Goal: Complete application form: Complete application form

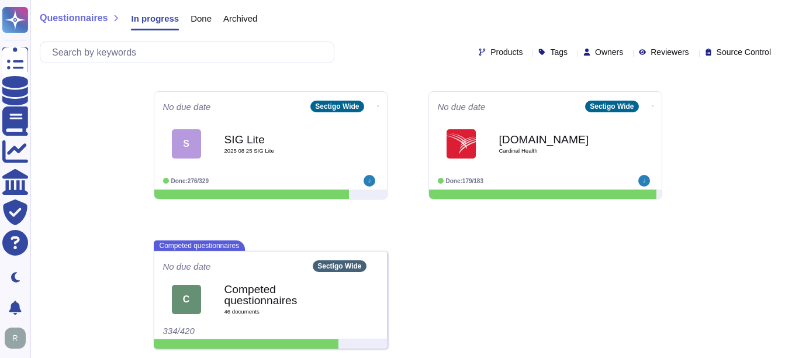
scroll to position [319, 0]
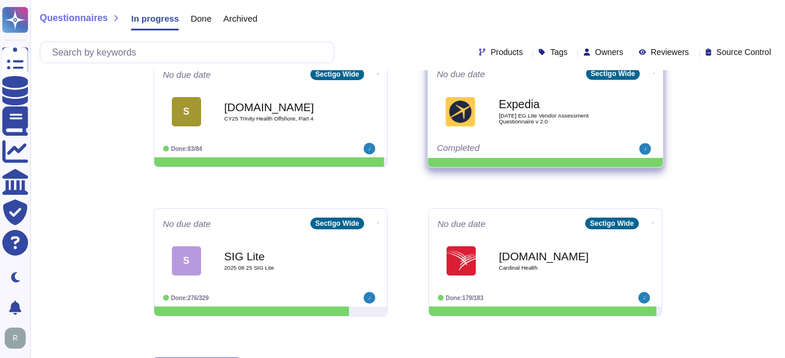
click at [543, 115] on span "[DATE] EG Lite Vendor Assessment Questionnaire v 2.0" at bounding box center [558, 118] width 118 height 11
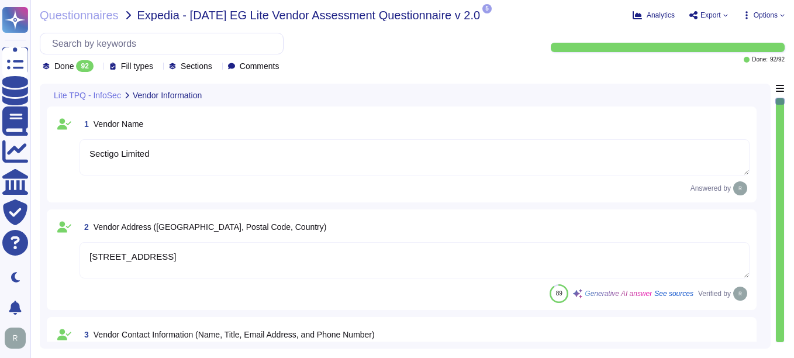
type textarea "Sectigo Limited"
type textarea "[STREET_ADDRESS]"
type textarea "Your Enterprise Sales Representative can provide this information."
type textarea "[URL][DOMAIN_NAME] [URL][DOMAIN_NAME]"
type textarea "The product or service may be delivered from the following locations: 1. [GEOGR…"
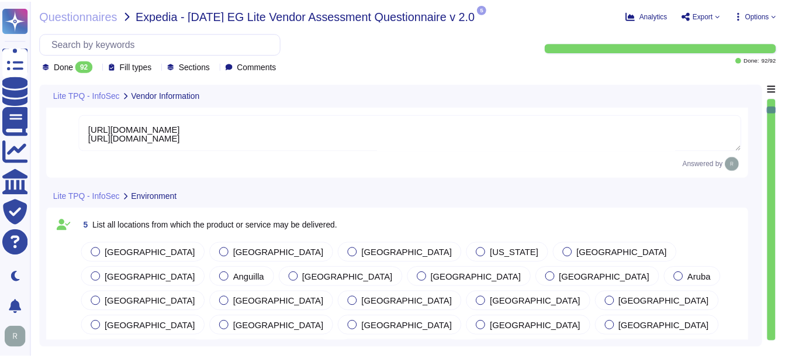
scroll to position [234, 0]
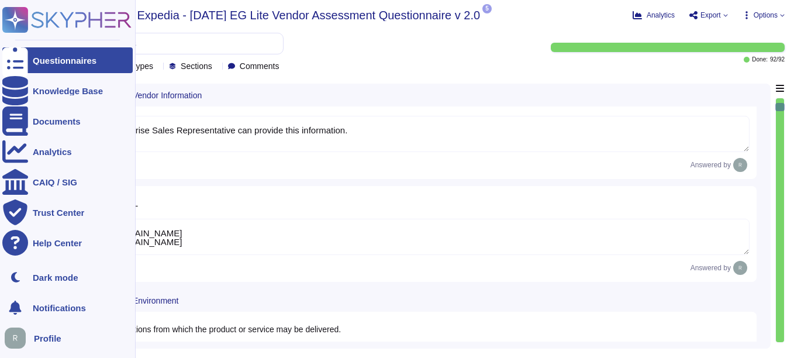
click at [57, 65] on div "Questionnaires" at bounding box center [67, 60] width 130 height 26
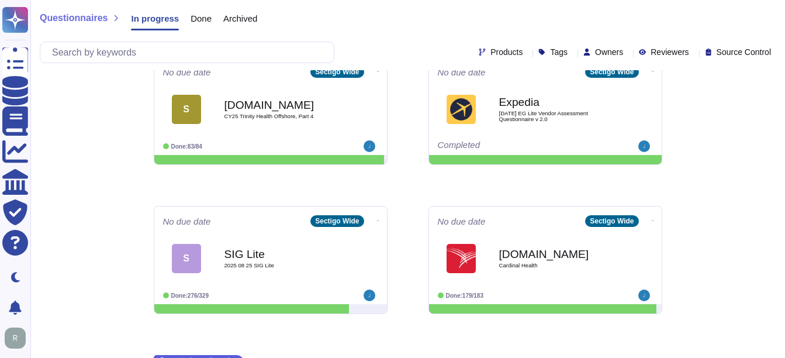
scroll to position [435, 0]
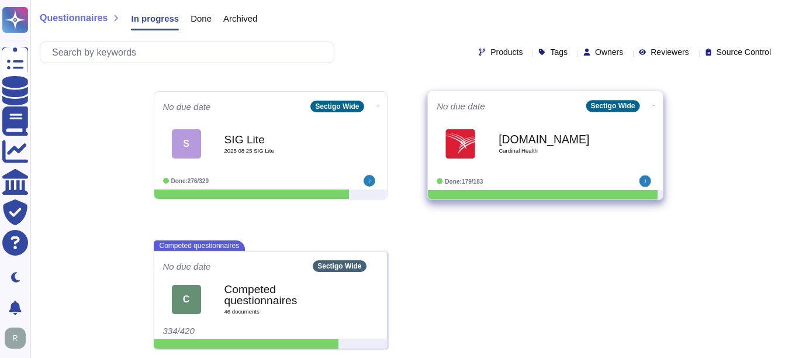
click at [544, 140] on b "[DOMAIN_NAME]" at bounding box center [558, 138] width 118 height 11
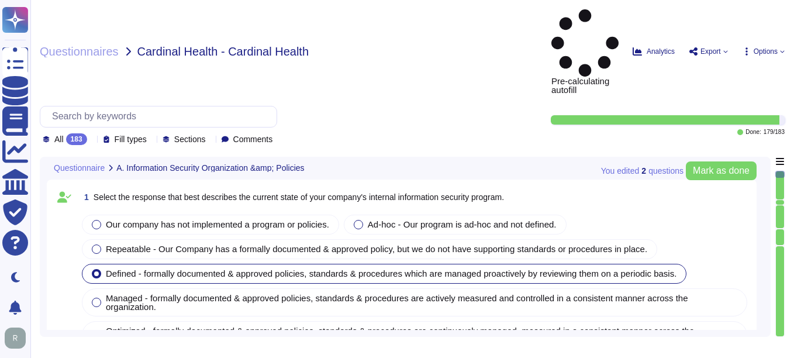
type textarea "Our company has a comprehensive internal information security program that incl…"
type textarea "Our company's mobile device policy includes several key components to ensure se…"
click at [110, 233] on icon at bounding box center [241, 308] width 262 height 150
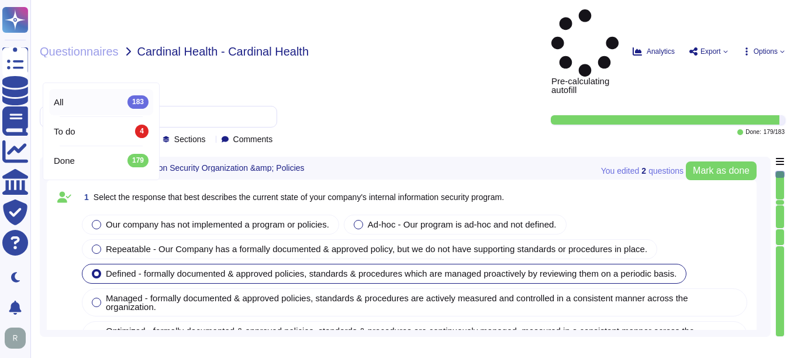
click at [91, 99] on div "All 183" at bounding box center [101, 101] width 95 height 13
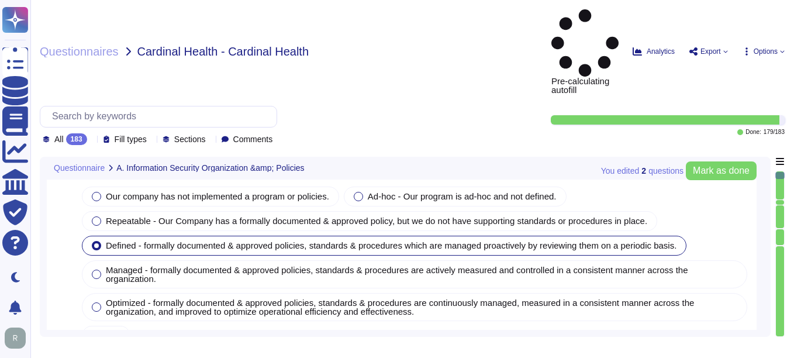
type textarea "Yes, our organization has implemented and documented a comprehensive informatio…"
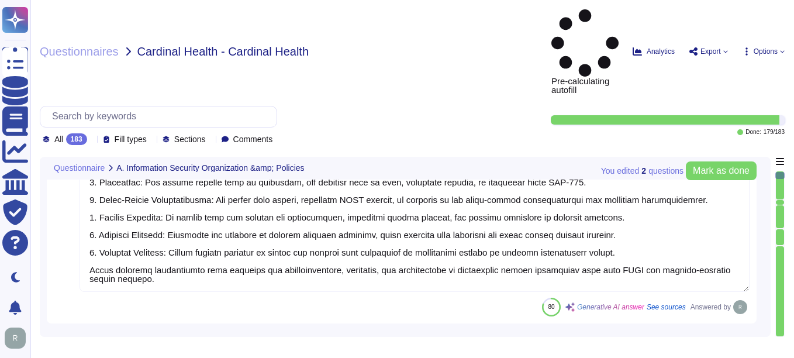
type textarea "Yes, Sectigo has established comprehensive procedures to ensure compliance with…"
type textarea "Yes, we have a dedicated information security team composed of qualified IT sec…"
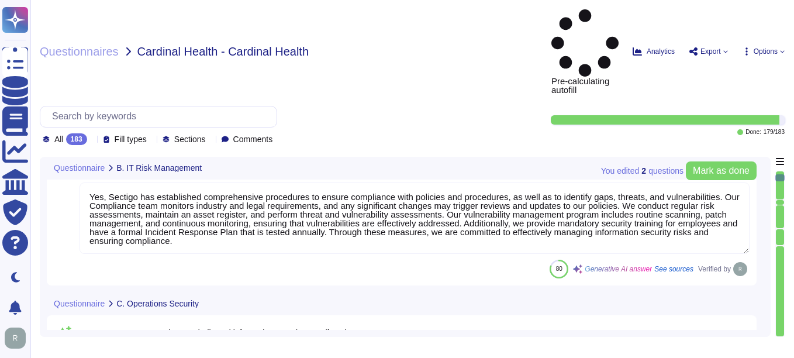
type textarea "Sectigo implements a comprehensive malware detection, containment, and resoluti…"
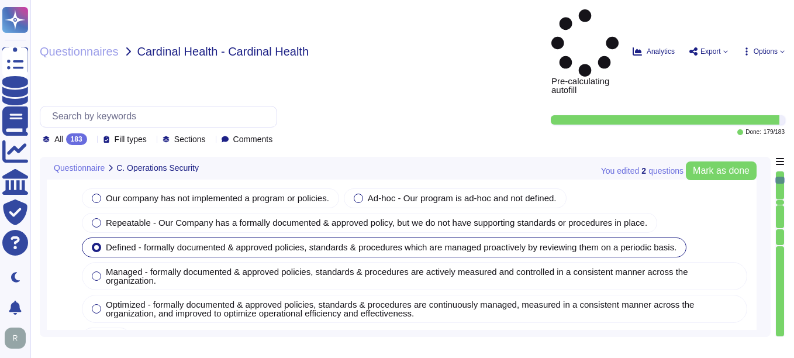
type textarea "Yes, installation of malware protection must be installed on network hosts to r…"
type textarea "Yes, our company updates signatures for anti-malware solutions regularly. The a…"
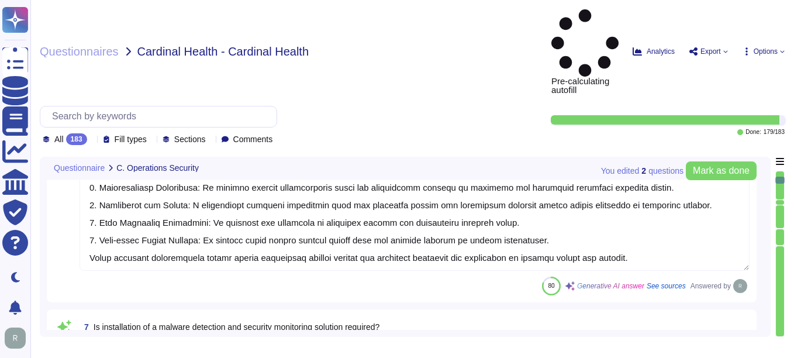
type textarea "Yes, Sectigo enforces security baselines through established system hardening s…"
type textarea "Yes, all devices must be registered and authorized to access the corporate netw…"
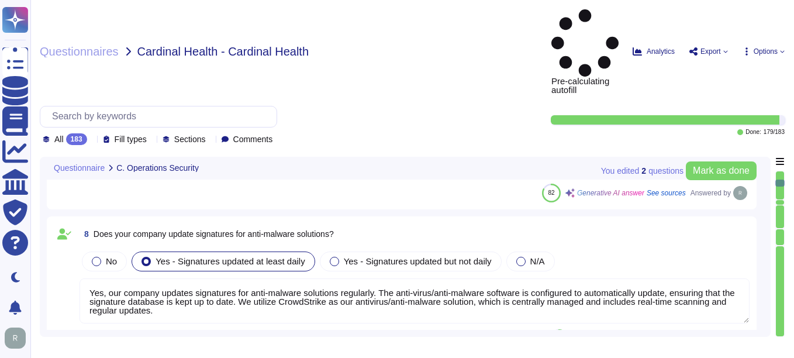
type textarea "Yes, our company prohibits the use of unauthorized or unsupported hardware and …"
type textarea "Yes, our company has technical controls in place to restrict the installation o…"
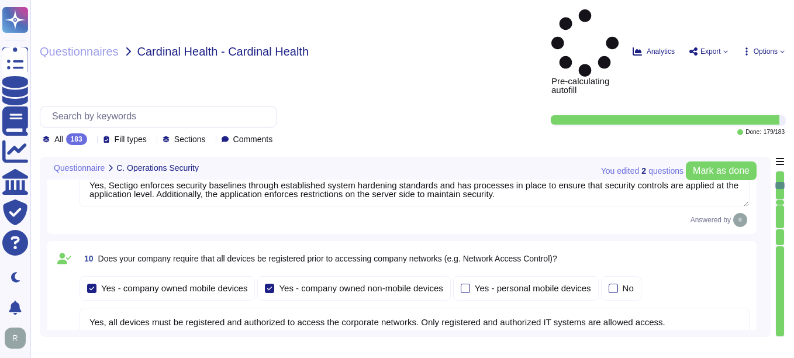
type textarea "Yes, our company has implemented several technical controls to prevent users fr…"
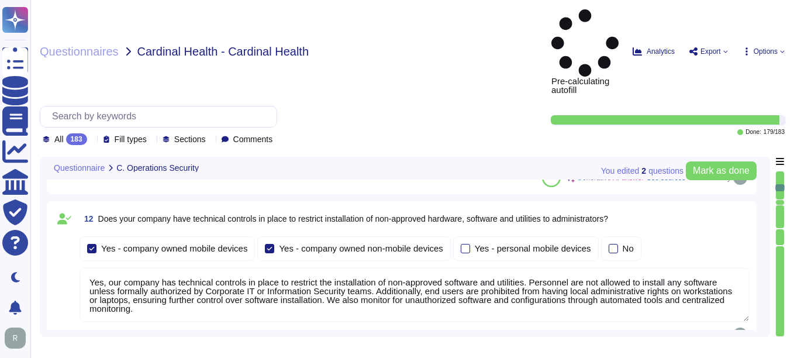
type textarea "Yes, devices are locked down after a maximum of 5 failed login attempts, and th…"
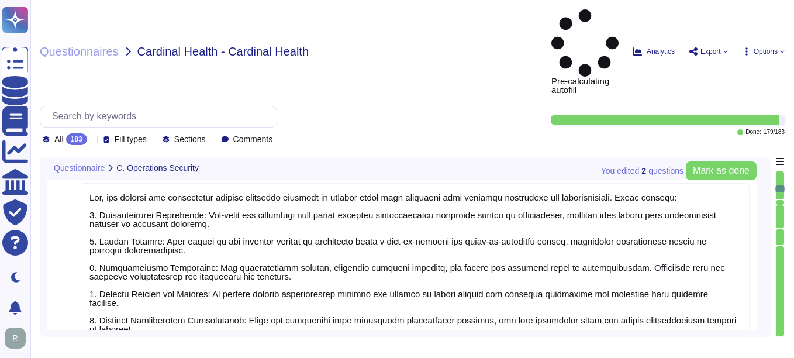
type textarea "Yes, all incoming and outgoing email attachments are scanned for malicious cont…"
type textarea "Yes, our company performs vulnerability scans of information systems that suppo…"
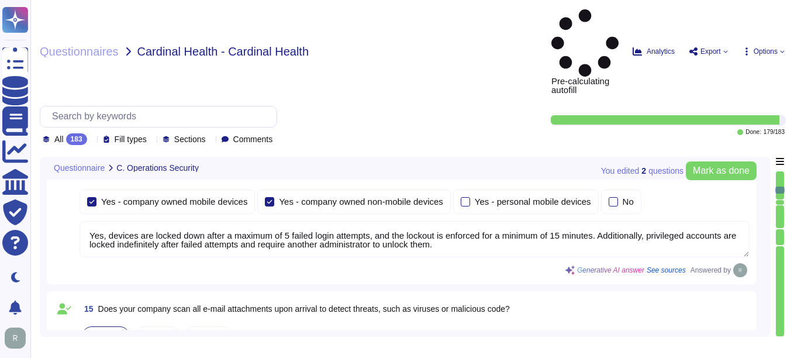
type textarea "Yes, we conduct routine penetration tests of information systems that support o…"
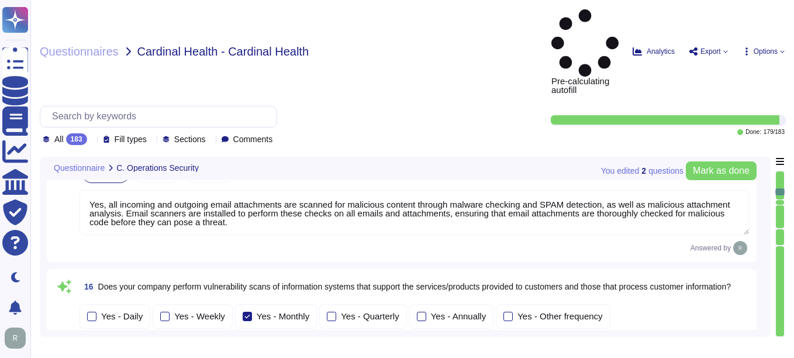
type textarea "No, we do not permit customers to perform their own audits. However, we can sup…"
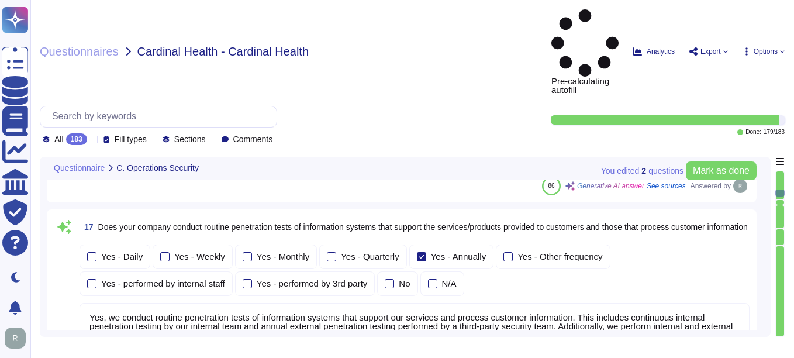
type textarea "Yes, we conduct routine security code reviews on applications we develop or own…"
type textarea "Yes, Sectigo follows industry standards, including the OWASP Top 10, to mitigat…"
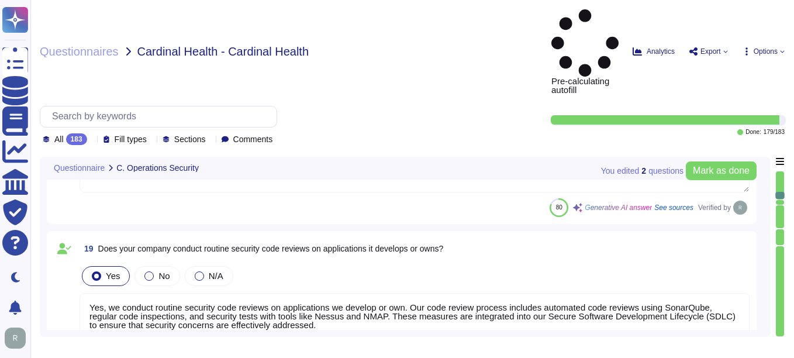
type textarea "Yes, our company tracks and appropriately remediates findings from vulnerabilit…"
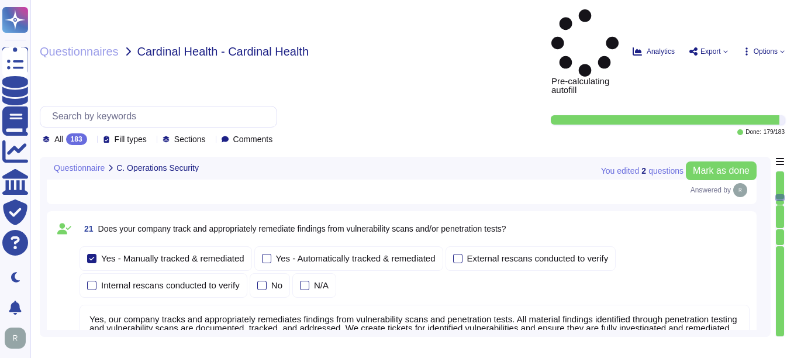
type textarea "Yes, our company has a solution in place to detect, monitor, prevent, and mitig…"
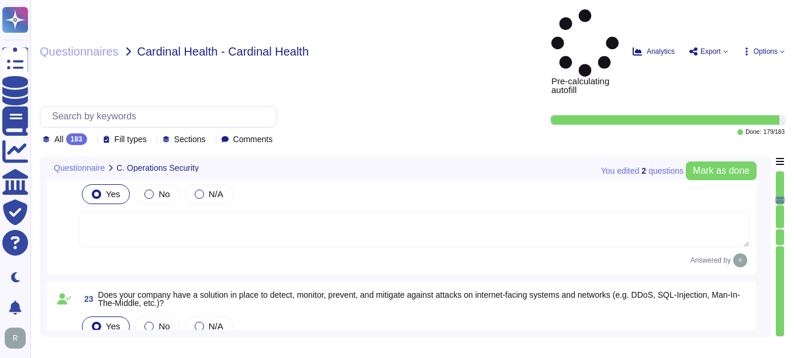
type textarea "Yes, our company conducts quarterly scans to identify unauthorized wireless acc…"
type textarea "Our company has a documented records retention policy and retention schedule th…"
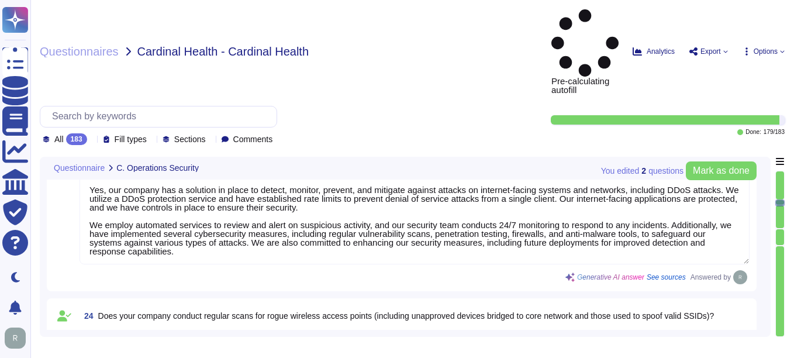
type textarea "Customer data records retention periods are not fixed and will vary based on se…"
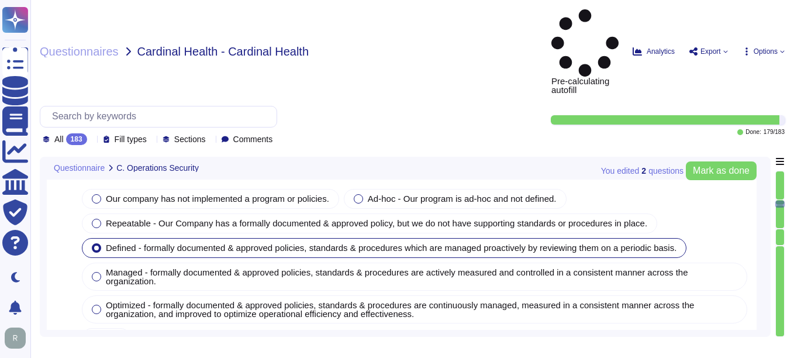
type textarea "- Account Lockout: Accounts are locked after a maximum of 5 failed login attemp…"
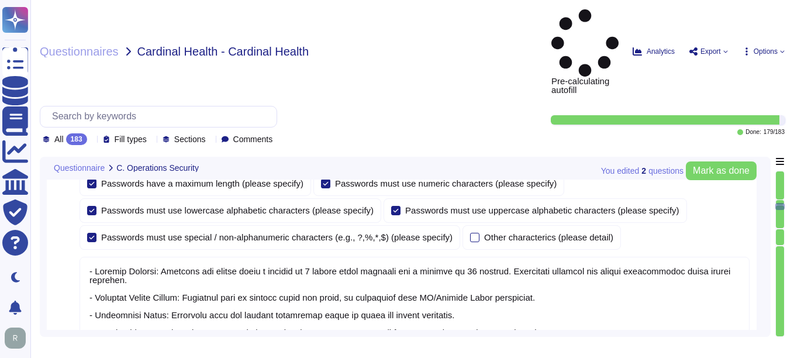
type textarea "Yes, the company configures user accounts so that first-time user account passw…"
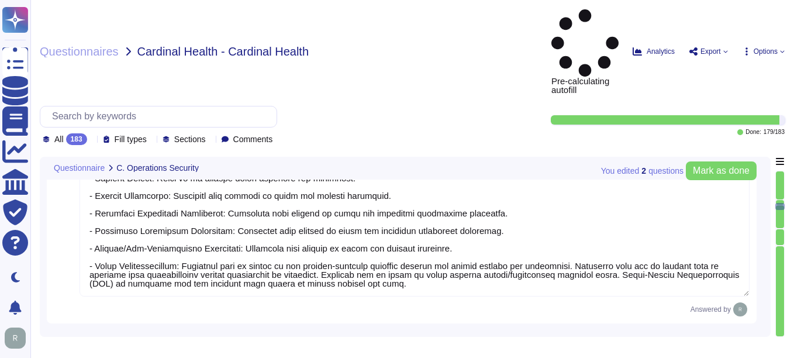
type textarea "Yes, users must change their password immediately if they suspect it has been c…"
type textarea "Yes, our company verifies user identities prior to performing password resets. …"
type textarea "Yes, our company manages the electronic communication of passwords through emai…"
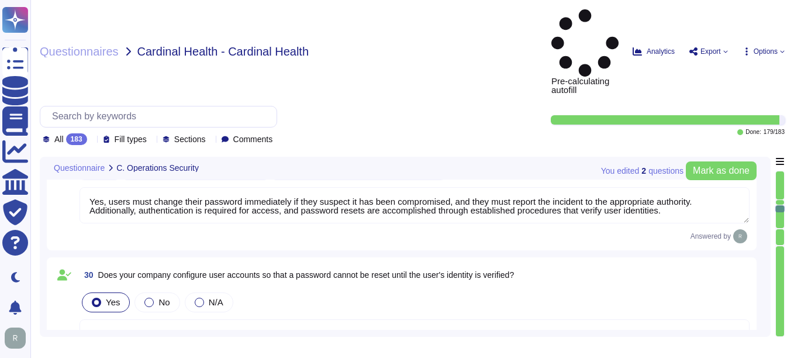
type textarea "Yes, our organization requires that passwords be masked when entered, as they a…"
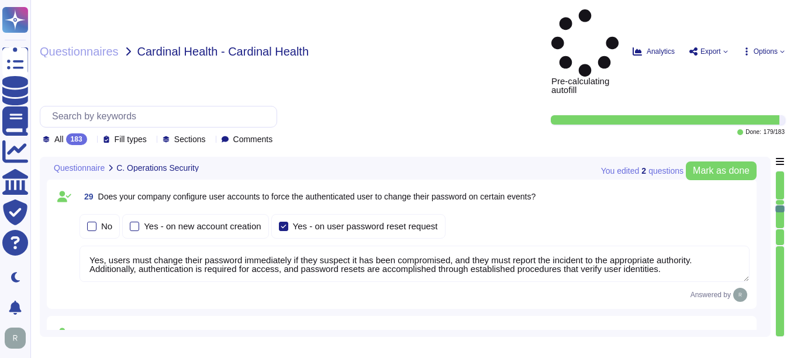
scroll to position [5845, 0]
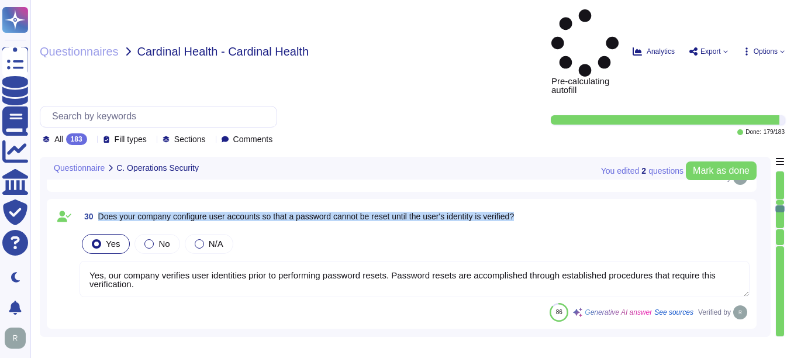
drag, startPoint x: 97, startPoint y: 146, endPoint x: 549, endPoint y: 162, distance: 452.1
click at [549, 206] on div "30 Does your company configure user accounts so that a password cannot be reset…" at bounding box center [402, 264] width 696 height 116
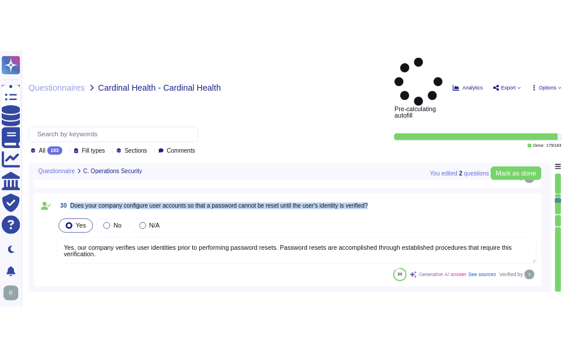
scroll to position [5978, 0]
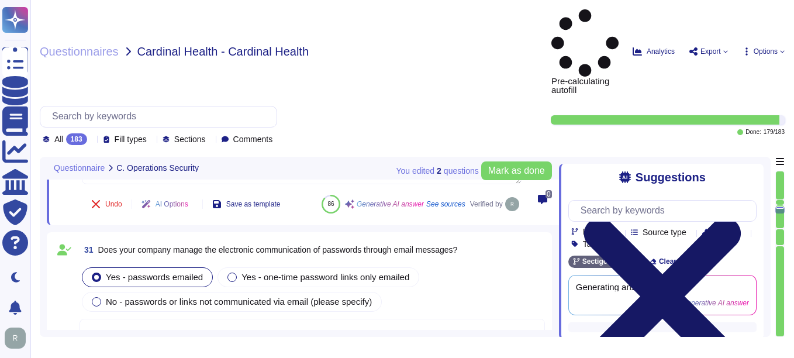
click at [755, 171] on icon at bounding box center [662, 296] width 188 height 251
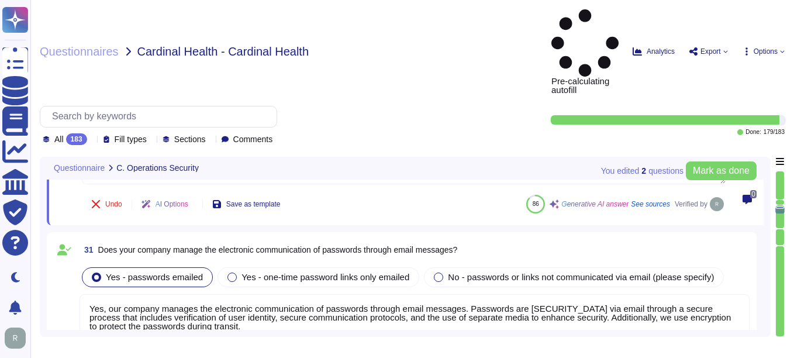
type textarea "Yes, our company encrypts authentication credentials at all times. Passwords ar…"
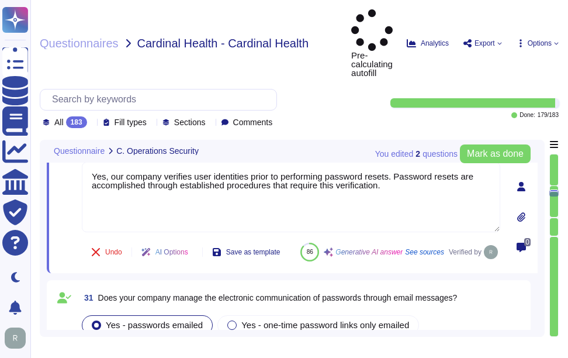
type textarea "Yes, the company configures user accounts so that first-time user account passw…"
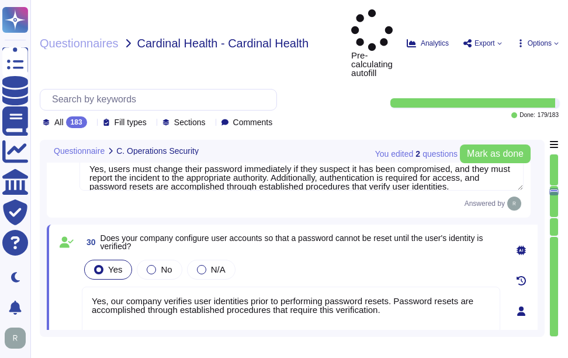
type textarea "- Account Lockout: Accounts are locked after a maximum of 5 failed login attemp…"
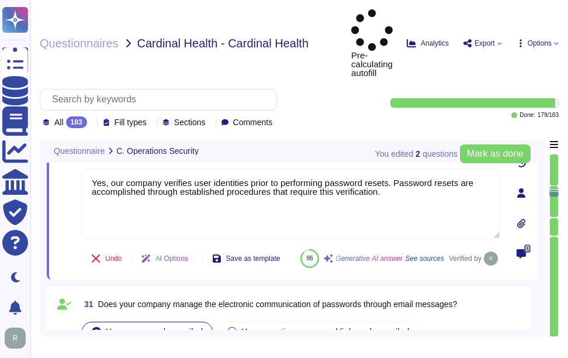
type textarea "Yes, our organization requires that passwords be masked when entered, as they a…"
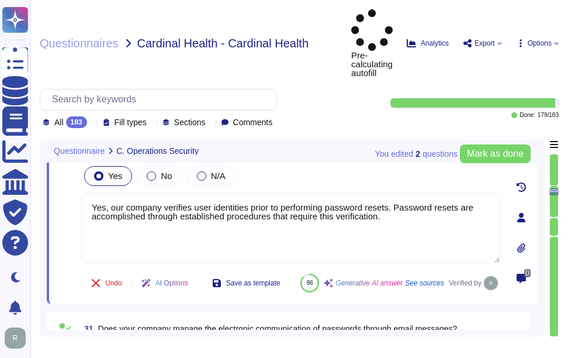
scroll to position [6066, 0]
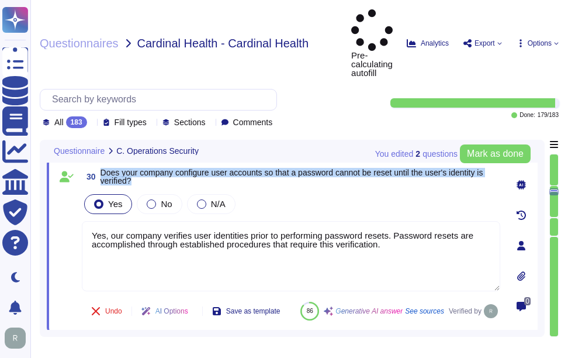
drag, startPoint x: 100, startPoint y: 127, endPoint x: 178, endPoint y: 140, distance: 79.3
click at [178, 166] on span "30 Does your company configure user accounts so that a password cannot be reset…" at bounding box center [291, 176] width 419 height 21
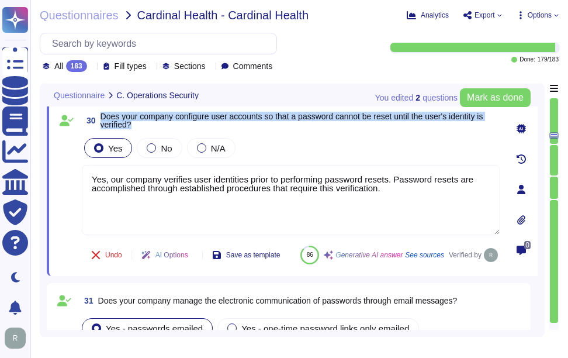
click at [247, 126] on span "Does your company configure user accounts so that a password cannot be reset un…" at bounding box center [301, 120] width 400 height 16
drag, startPoint x: 99, startPoint y: 115, endPoint x: 152, endPoint y: 123, distance: 53.2
click at [152, 123] on span "30 Does your company configure user accounts so that a password cannot be reset…" at bounding box center [291, 120] width 419 height 21
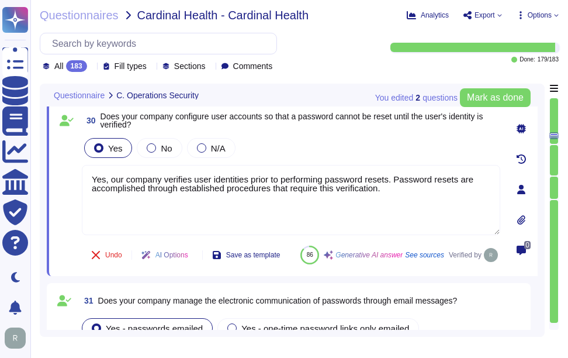
click at [344, 134] on div "30 Does your company configure user accounts so that a password cannot be reset…" at bounding box center [278, 189] width 444 height 159
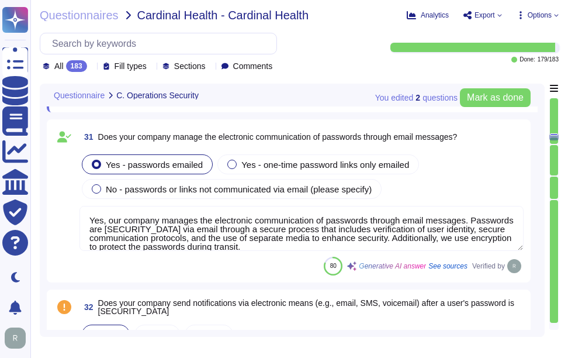
scroll to position [6241, 0]
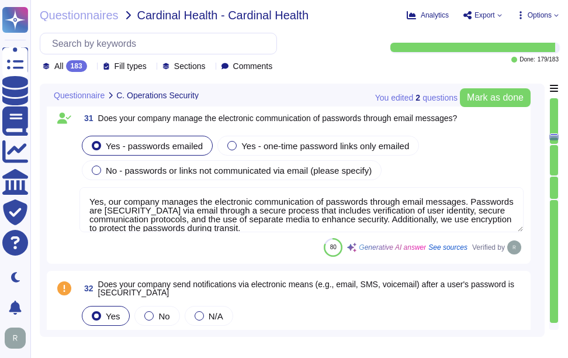
type textarea "Yes, our company encrypts authentication credentials at all times. Passwords ar…"
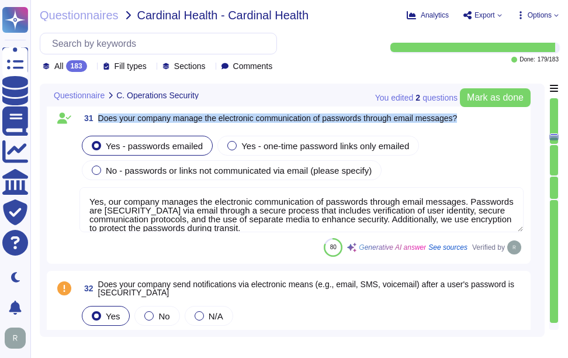
drag, startPoint x: 98, startPoint y: 143, endPoint x: 470, endPoint y: 142, distance: 371.7
click at [470, 129] on div "31 Does your company manage the electronic communication of passwords through e…" at bounding box center [301, 118] width 444 height 21
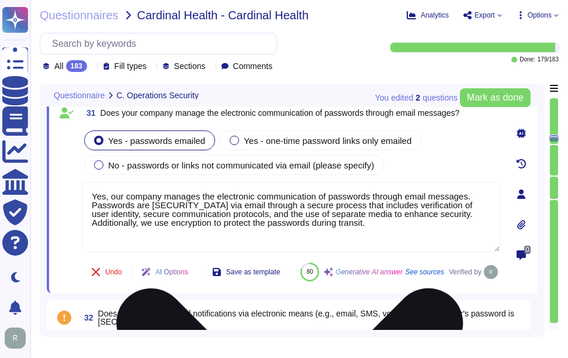
scroll to position [6183, 0]
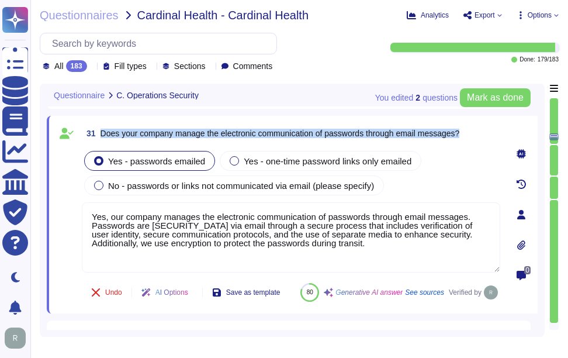
drag, startPoint x: 100, startPoint y: 132, endPoint x: 473, endPoint y: 132, distance: 372.9
click at [473, 132] on div "31 Does your company manage the electronic communication of passwords through e…" at bounding box center [291, 133] width 419 height 21
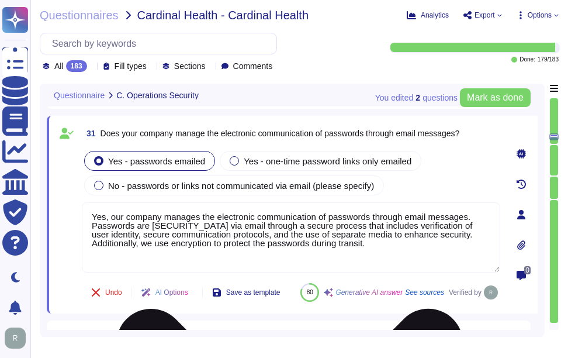
click at [188, 235] on textarea "Yes, our company manages the electronic communication of passwords through emai…" at bounding box center [291, 237] width 419 height 70
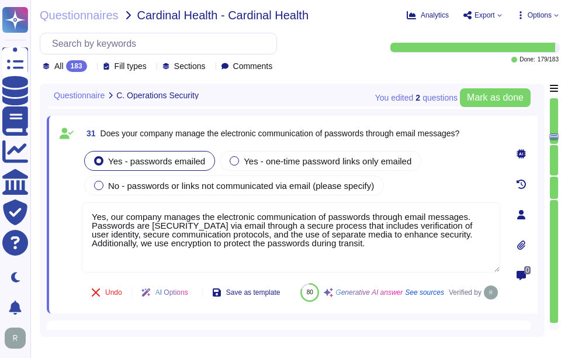
click at [416, 192] on div "Yes - passwords emailed Yes - one-time password links only emailed No - passwor…" at bounding box center [291, 172] width 419 height 49
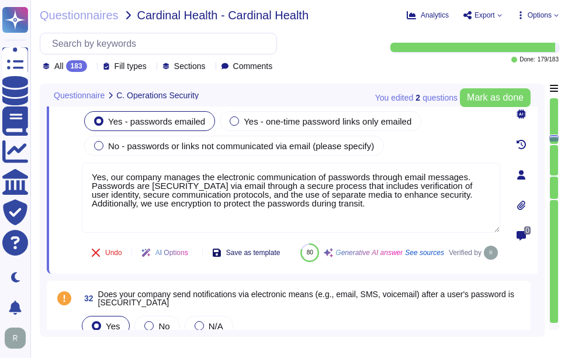
scroll to position [6241, 0]
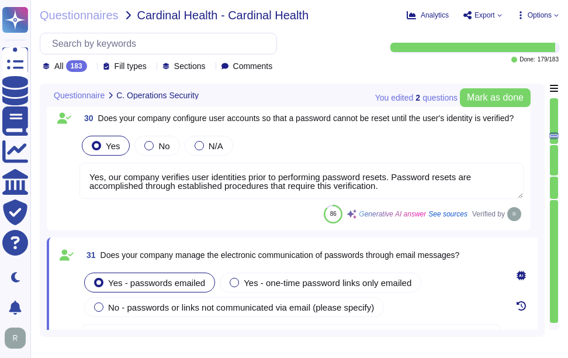
type textarea "Yes, the company configures user accounts so that first-time user account passw…"
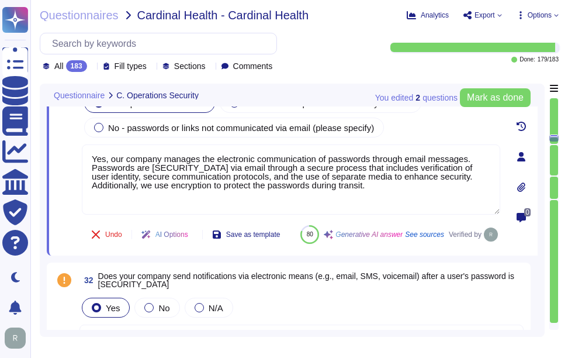
type textarea "Yes, our company encrypts authentication credentials at all times. Passwords ar…"
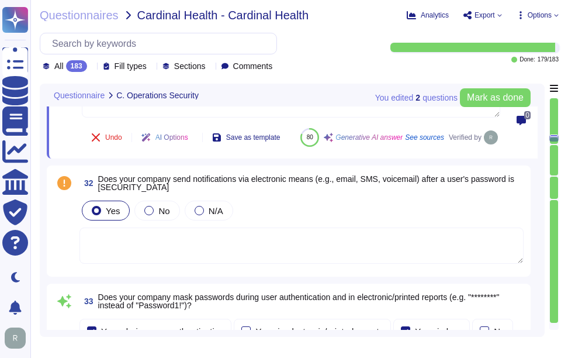
scroll to position [6361, 0]
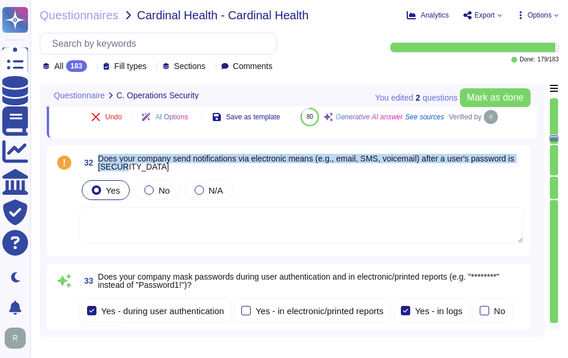
drag, startPoint x: 99, startPoint y: 186, endPoint x: 133, endPoint y: 195, distance: 35.0
click at [133, 171] on span "Does your company send notifications via electronic means (e.g., email, SMS, vo…" at bounding box center [311, 162] width 426 height 16
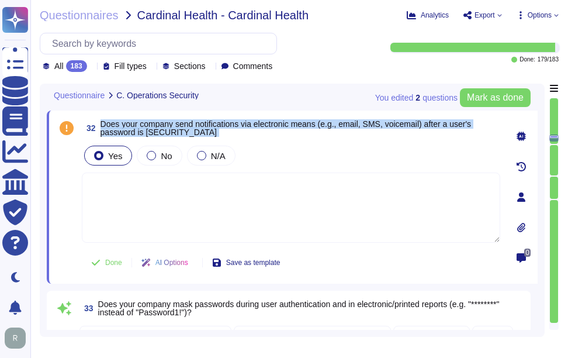
drag, startPoint x: 101, startPoint y: 120, endPoint x: 205, endPoint y: 145, distance: 106.3
click at [205, 145] on div "32 Does your company send notifications via electronic means (e.g., email, SMS,…" at bounding box center [278, 196] width 444 height 159
click at [122, 122] on span "Does your company send notifications via electronic means (e.g., email, SMS, vo…" at bounding box center [286, 128] width 371 height 18
drag, startPoint x: 102, startPoint y: 122, endPoint x: 182, endPoint y: 135, distance: 80.5
click at [182, 135] on span "Does your company send notifications via electronic means (e.g., email, SMS, vo…" at bounding box center [301, 128] width 400 height 16
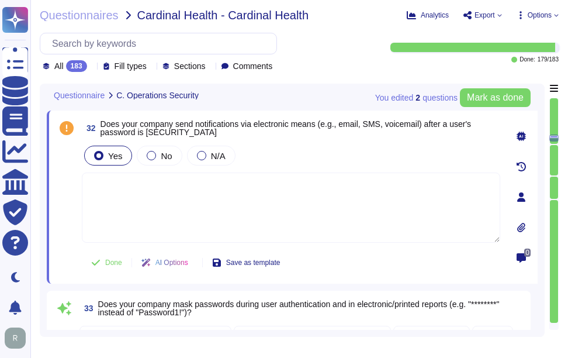
click at [340, 209] on textarea at bounding box center [291, 207] width 419 height 70
click at [298, 154] on div "Yes No N/A" at bounding box center [291, 155] width 419 height 25
click at [109, 260] on span "Done" at bounding box center [113, 262] width 17 height 7
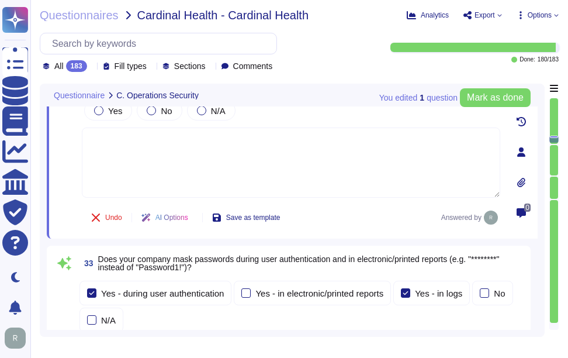
type textarea "Yes, our company requires encrypted communications for all administrative acces…"
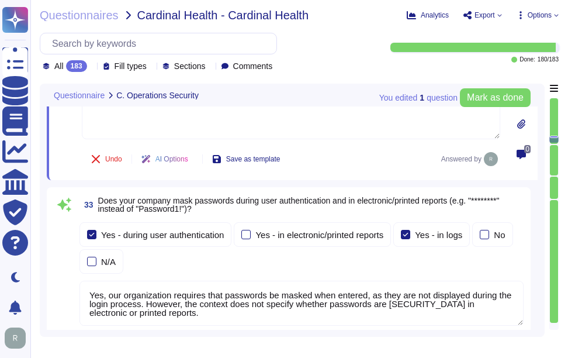
scroll to position [6477, 0]
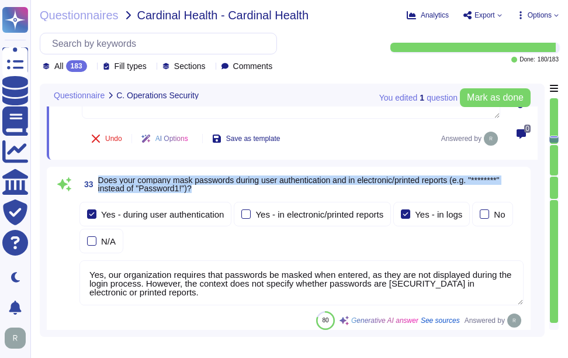
drag, startPoint x: 98, startPoint y: 179, endPoint x: 265, endPoint y: 186, distance: 166.7
click at [265, 186] on span "Does your company mask passwords during user authentication and in electronic/p…" at bounding box center [311, 184] width 426 height 16
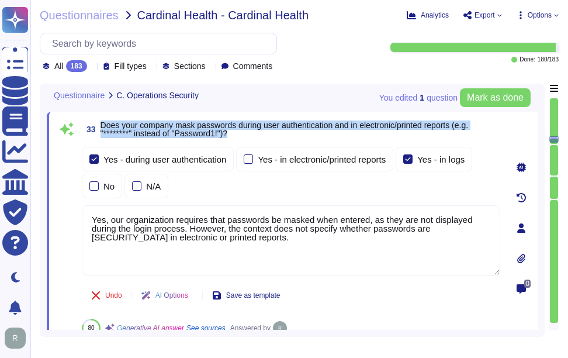
drag, startPoint x: 102, startPoint y: 123, endPoint x: 252, endPoint y: 134, distance: 150.6
click at [252, 134] on span "Does your company mask passwords during user authentication and in electronic/p…" at bounding box center [301, 129] width 400 height 16
click at [115, 117] on div "33 Does your company mask passwords during user authentication and in electroni…" at bounding box center [292, 228] width 491 height 233
click at [105, 125] on span "Does your company mask passwords during user authentication and in electronic/p…" at bounding box center [285, 129] width 368 height 18
drag, startPoint x: 101, startPoint y: 127, endPoint x: 291, endPoint y: 139, distance: 190.9
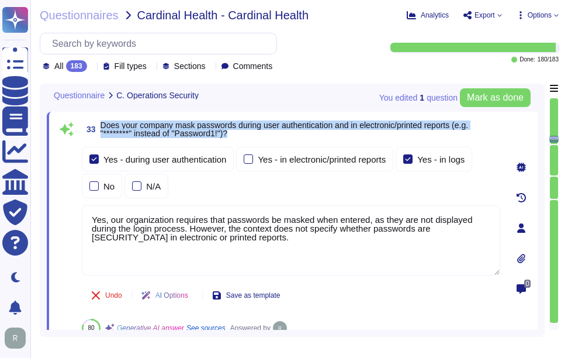
click at [291, 137] on span "Does your company mask passwords during user authentication and in electronic/p…" at bounding box center [301, 129] width 400 height 16
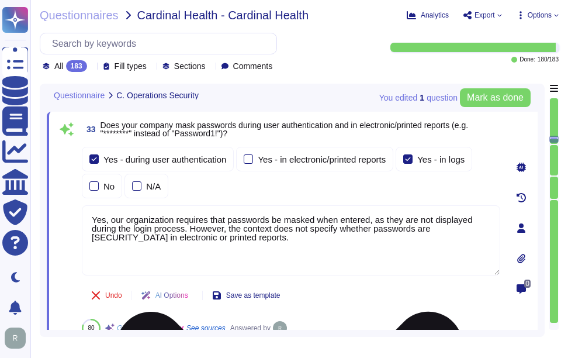
click at [296, 240] on textarea "Yes, our organization requires that passwords be masked when entered, as they a…" at bounding box center [291, 240] width 419 height 70
paste textarea "during the login process, as they are not displayed"
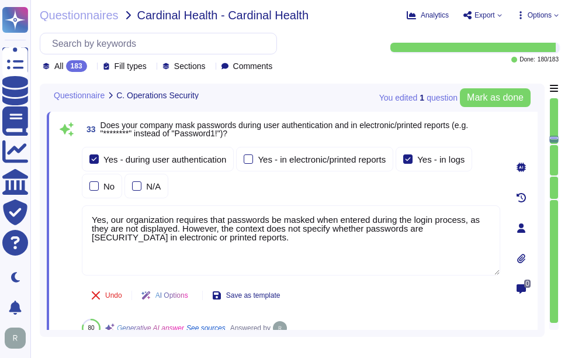
click at [324, 196] on div "Yes - during user authentication Yes - in electronic/printed reports Yes - in l…" at bounding box center [291, 172] width 419 height 51
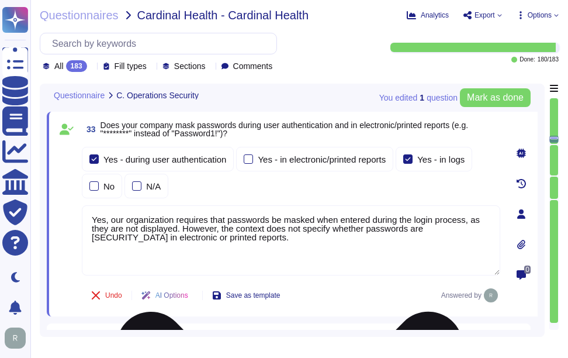
drag, startPoint x: 181, startPoint y: 231, endPoint x: 218, endPoint y: 241, distance: 38.1
click at [218, 241] on textarea "Yes, our organization requires that passwords be masked when entered during the…" at bounding box center [291, 240] width 419 height 70
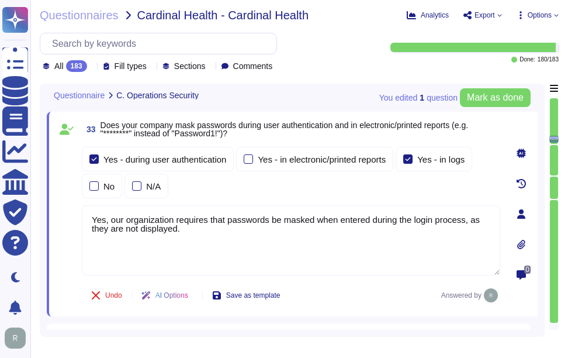
type textarea "Yes, our organization requires that passwords be masked when entered during the…"
click at [226, 179] on div "Yes - during user authentication Yes - in electronic/printed reports Yes - in l…" at bounding box center [291, 172] width 419 height 51
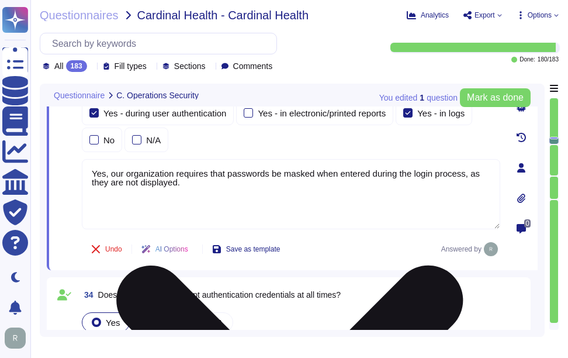
type textarea "- Yes, our company requires multi-factor authentication (MFA) for access to our…"
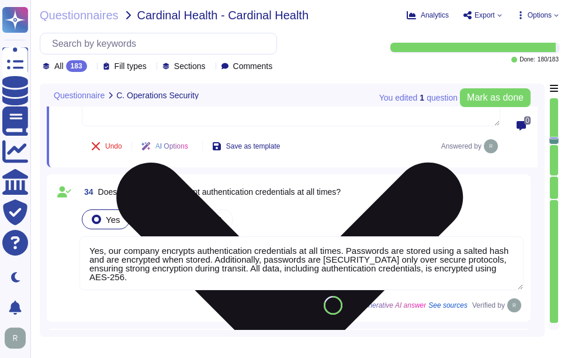
scroll to position [6653, 0]
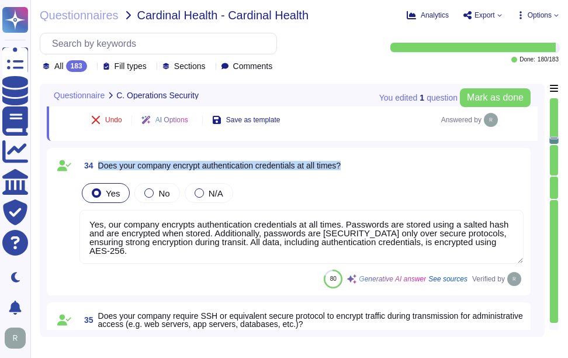
drag, startPoint x: 99, startPoint y: 164, endPoint x: 363, endPoint y: 167, distance: 264.2
click at [363, 167] on div "34 Does your company encrypt authentication credentials at all times?" at bounding box center [301, 165] width 444 height 21
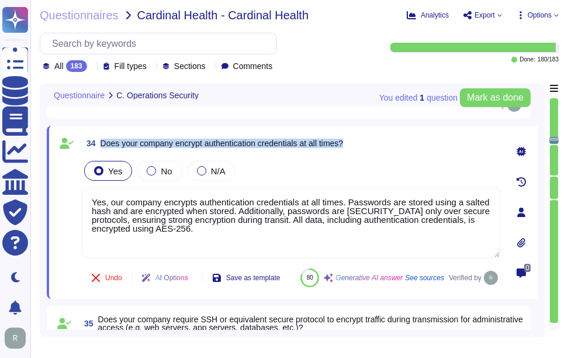
drag, startPoint x: 101, startPoint y: 145, endPoint x: 434, endPoint y: 150, distance: 333.8
click at [434, 150] on div "34 Does your company encrypt authentication credentials at all times?" at bounding box center [291, 143] width 419 height 21
click at [383, 147] on div "34 Does your company encrypt authentication credentials at all times?" at bounding box center [291, 143] width 419 height 21
click at [431, 149] on div "34 Does your company encrypt authentication credentials at all times?" at bounding box center [291, 143] width 419 height 21
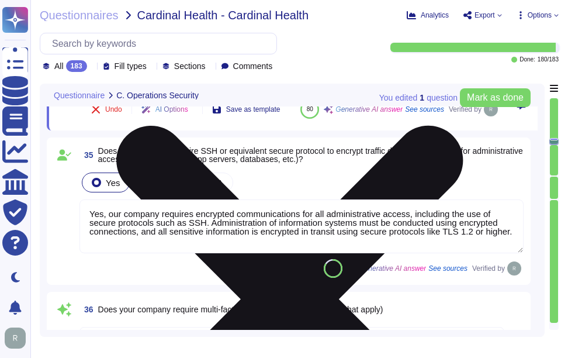
scroll to position [6828, 0]
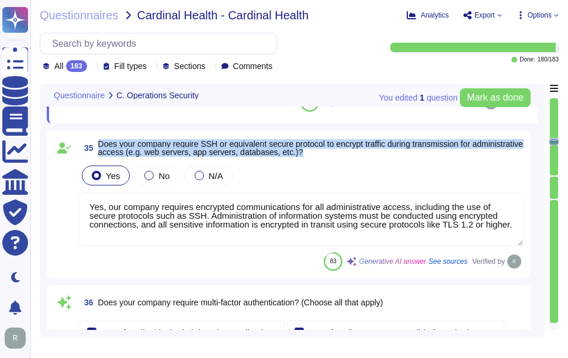
drag, startPoint x: 100, startPoint y: 174, endPoint x: 358, endPoint y: 186, distance: 258.1
click at [358, 158] on span "35 Does your company require SSH or equivalent secure protocol to encrypt traff…" at bounding box center [301, 147] width 444 height 21
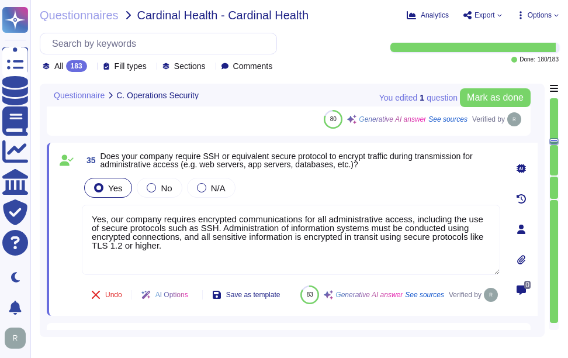
scroll to position [6770, 0]
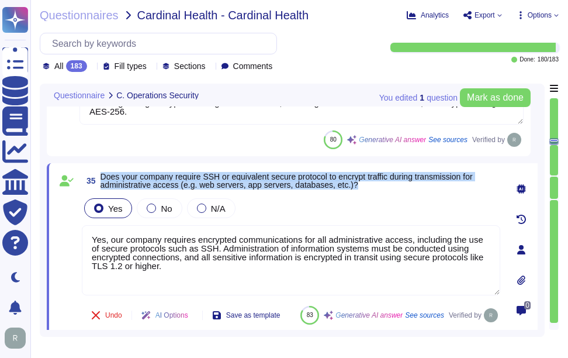
drag, startPoint x: 102, startPoint y: 178, endPoint x: 392, endPoint y: 186, distance: 290.6
click at [392, 186] on span "Does your company require SSH or equivalent secure protocol to encrypt traffic …" at bounding box center [301, 180] width 400 height 16
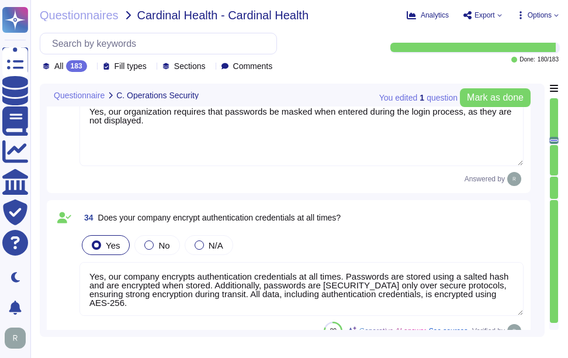
type textarea "Yes, our company manages the electronic communication of passwords through emai…"
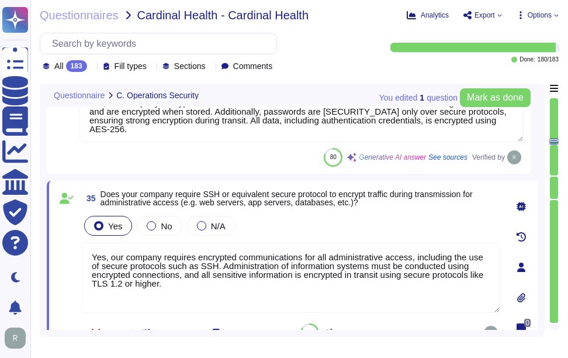
scroll to position [6766, 0]
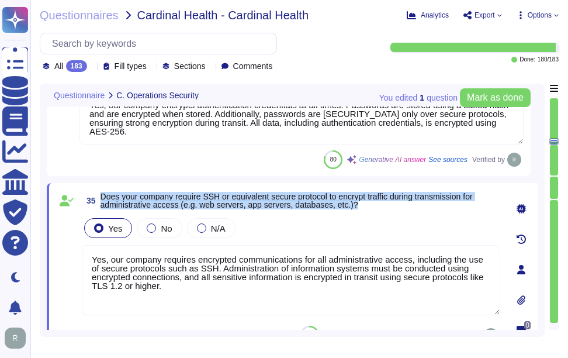
drag, startPoint x: 101, startPoint y: 197, endPoint x: 367, endPoint y: 210, distance: 266.8
click at [367, 209] on span "Does your company require SSH or equivalent secure protocol to encrypt traffic …" at bounding box center [301, 200] width 400 height 16
click at [213, 209] on span "Does your company require SSH or equivalent secure protocol to encrypt traffic …" at bounding box center [287, 201] width 372 height 18
drag, startPoint x: 101, startPoint y: 198, endPoint x: 380, endPoint y: 220, distance: 280.3
click at [380, 220] on div "35 Does your company require SSH or equivalent secure protocol to encrypt traff…" at bounding box center [278, 269] width 444 height 159
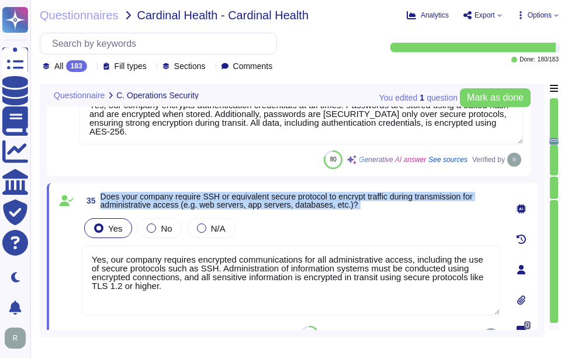
click at [130, 195] on span "Does your company require SSH or equivalent secure protocol to encrypt traffic …" at bounding box center [287, 201] width 372 height 18
drag, startPoint x: 100, startPoint y: 198, endPoint x: 357, endPoint y: 206, distance: 256.7
click at [357, 206] on span "35 Does your company require SSH or equivalent secure protocol to encrypt traff…" at bounding box center [291, 200] width 419 height 21
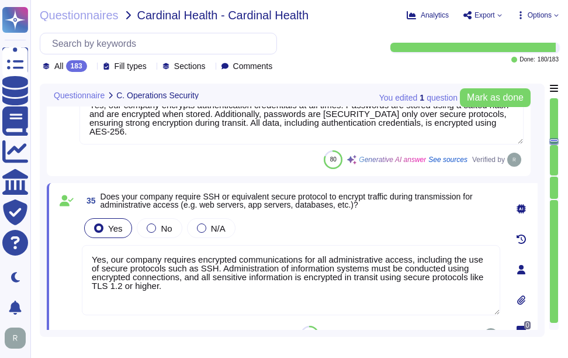
click at [181, 286] on textarea "Yes, our company requires encrypted communications for all administrative acces…" at bounding box center [291, 280] width 419 height 70
drag, startPoint x: 181, startPoint y: 287, endPoint x: 65, endPoint y: 260, distance: 118.4
click at [65, 260] on div "35 Does your company require SSH or equivalent secure protocol to encrypt traff…" at bounding box center [278, 269] width 444 height 159
click at [341, 226] on div "Yes No N/A" at bounding box center [291, 228] width 419 height 25
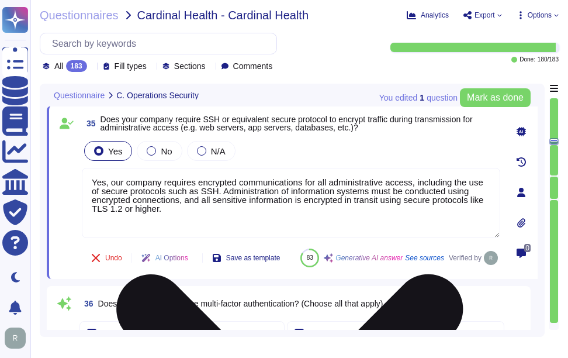
scroll to position [6824, 0]
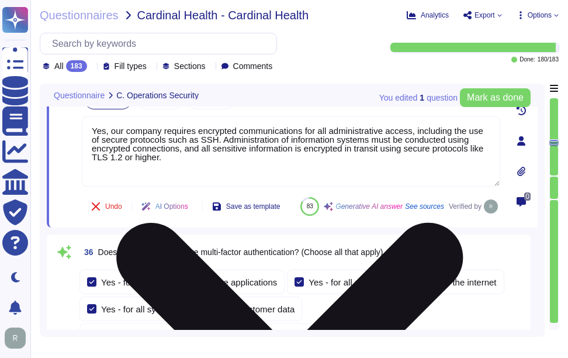
type textarea "Our service is deployed as a Software as a Service (SaaS), which means it is ho…"
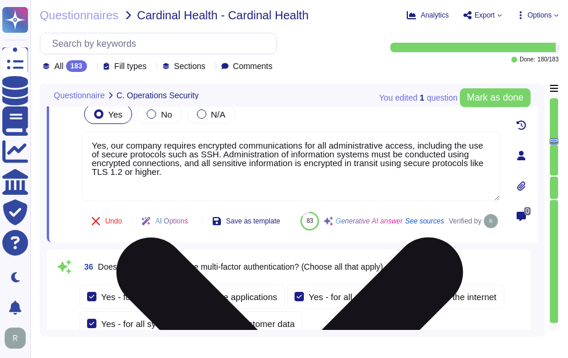
scroll to position [6895, 0]
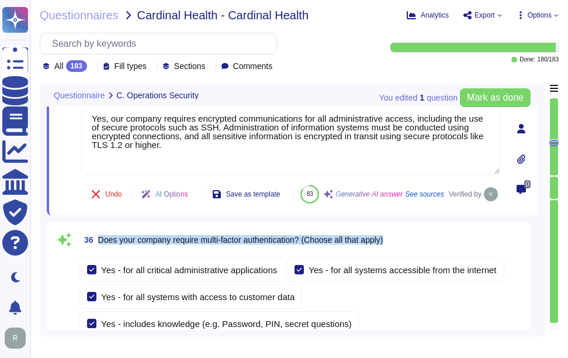
drag, startPoint x: 99, startPoint y: 268, endPoint x: 416, endPoint y: 268, distance: 317.4
click at [416, 250] on div "36 Does your company require multi-factor authentication? (Choose all that appl…" at bounding box center [301, 239] width 444 height 21
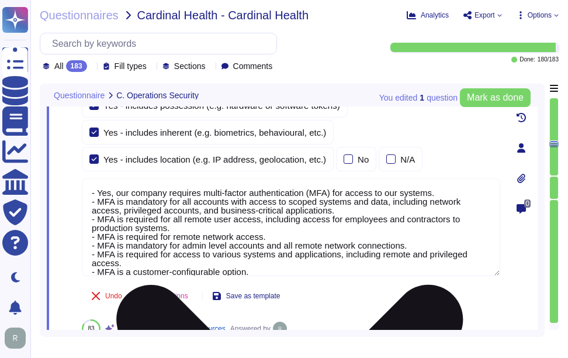
type textarea "Sectigo continually assesses the potential impact of vulnerabilities on informa…"
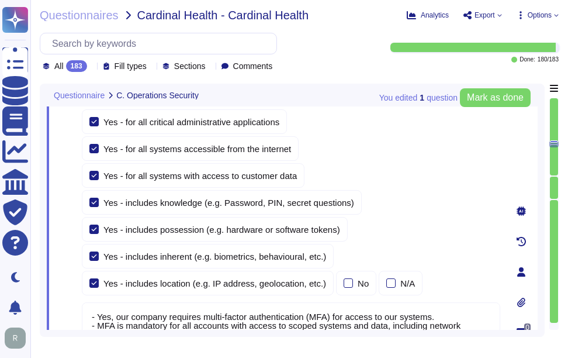
type textarea "Yes, our company encrypts authentication credentials at all times. Passwords ar…"
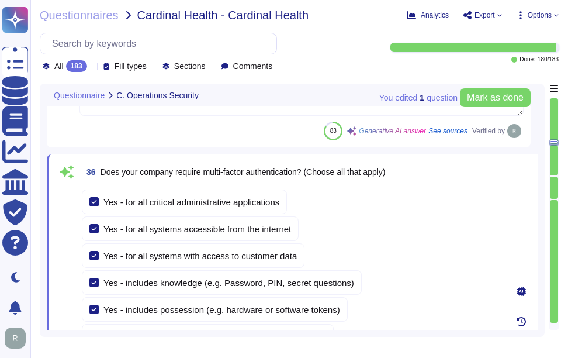
scroll to position [6853, 0]
type textarea "Yes, our organization requires that passwords be masked when entered during the…"
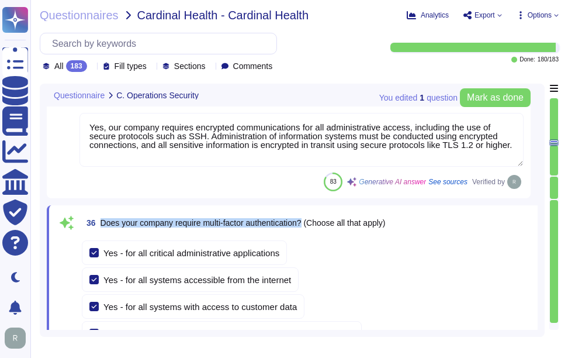
drag, startPoint x: 101, startPoint y: 222, endPoint x: 308, endPoint y: 221, distance: 207.5
click at [308, 221] on span "Does your company require multi-factor authentication? (Choose all that apply)" at bounding box center [243, 222] width 285 height 9
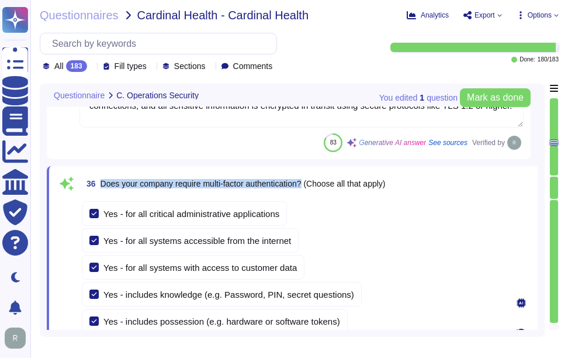
type textarea "Our service is deployed as a Software as a Service (SaaS), which means it is ho…"
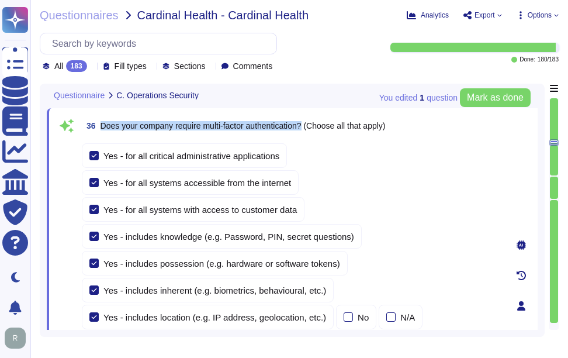
scroll to position [6970, 0]
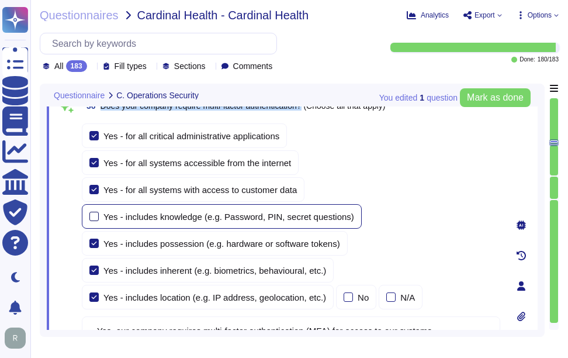
click at [94, 219] on div at bounding box center [93, 216] width 9 height 9
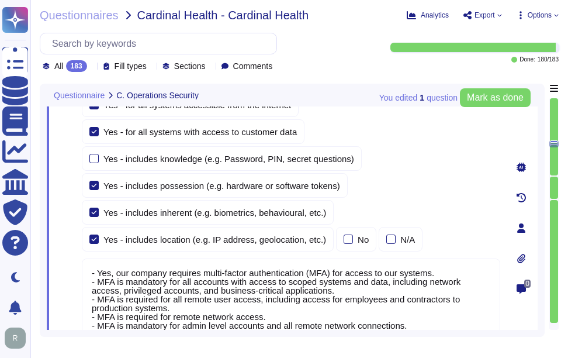
scroll to position [7029, 0]
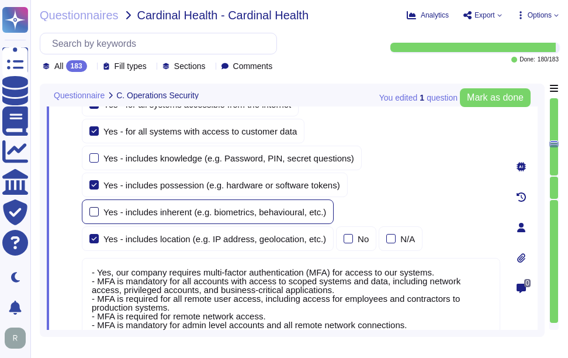
click at [97, 212] on div at bounding box center [93, 211] width 9 height 9
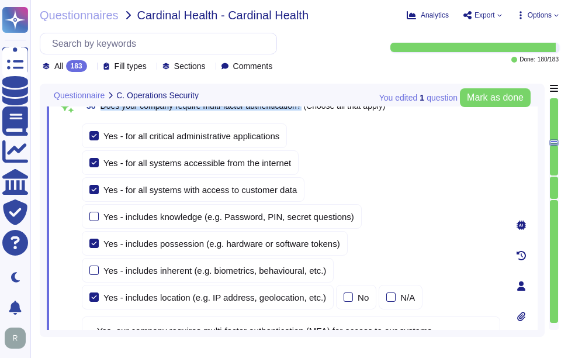
scroll to position [7087, 0]
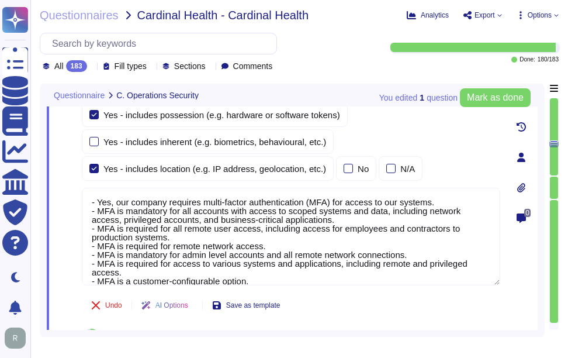
type textarea "Sectigo continually assesses the potential impact of vulnerabilities on informa…"
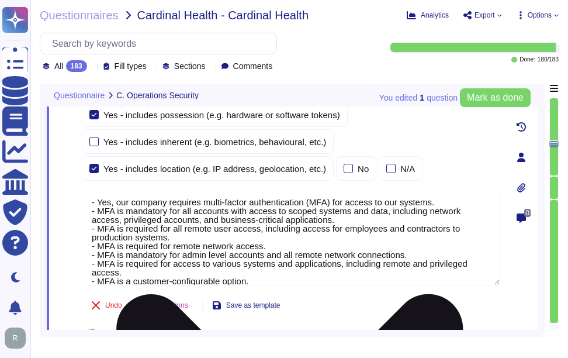
click at [223, 230] on textarea "- Yes, our company requires multi-factor authentication (MFA) for access to our…" at bounding box center [291, 237] width 419 height 98
paste textarea "Yes, our company requires multi-factor authentication (MFA) for access to our s…"
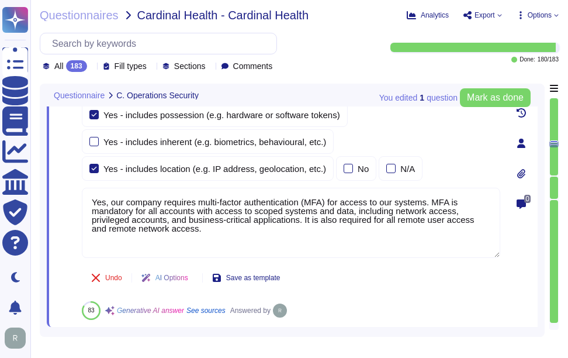
type textarea "Yes, our company requires multi-factor authentication (MFA) for access to our s…"
click at [307, 184] on div "Yes - for all critical administrative applications Yes - for all systems access…" at bounding box center [291, 125] width 419 height 267
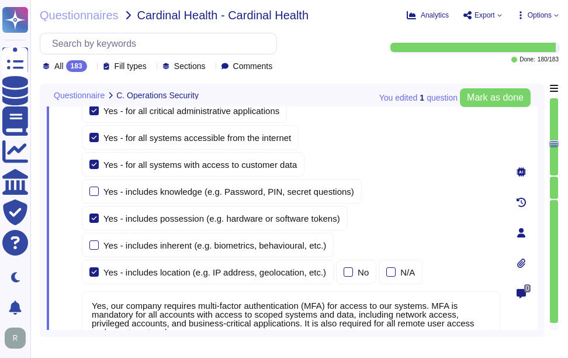
scroll to position [6970, 0]
type textarea "Yes, our company encrypts authentication credentials at all times. Passwords ar…"
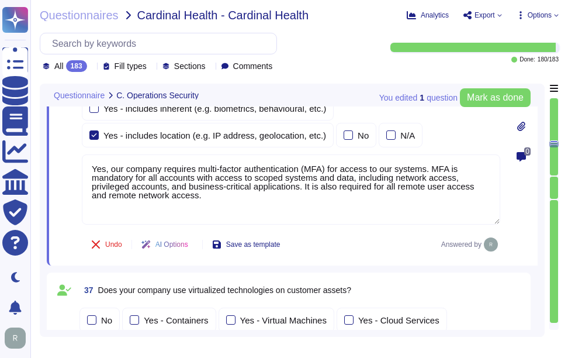
scroll to position [7146, 0]
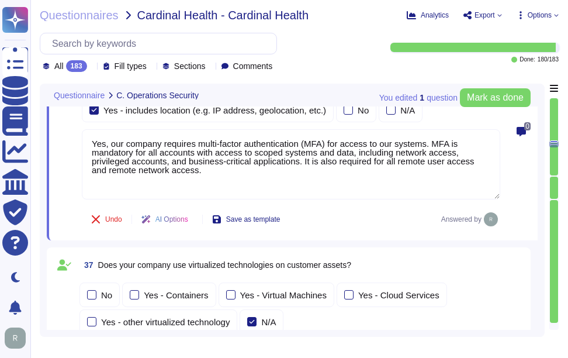
type textarea "Yes, we ensure isolation of virtualized technologies through several key method…"
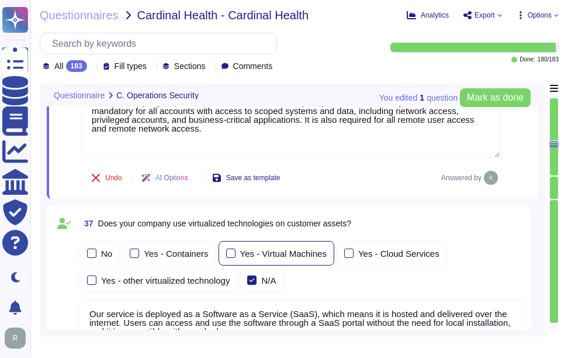
scroll to position [7262, 0]
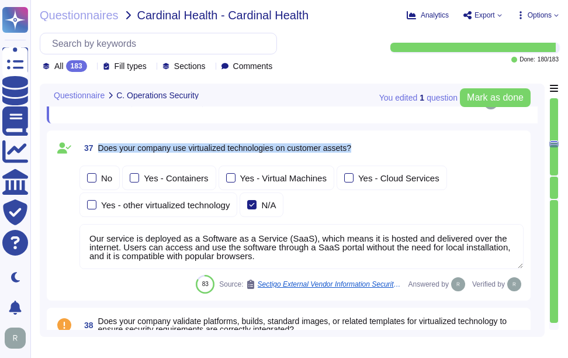
drag, startPoint x: 98, startPoint y: 144, endPoint x: 382, endPoint y: 148, distance: 284.7
click at [382, 148] on div "37 Does your company use virtualized technologies on customer assets?" at bounding box center [301, 147] width 444 height 21
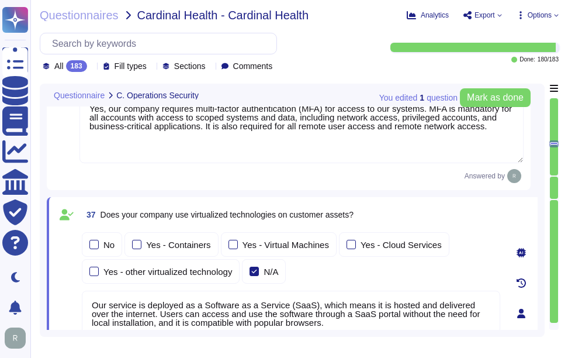
scroll to position [7146, 0]
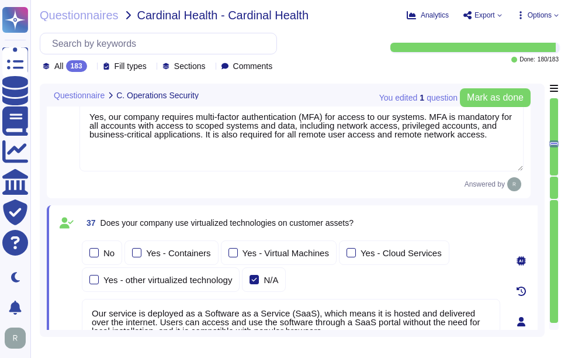
type textarea "Yes, our company requires encrypted communications for all administrative acces…"
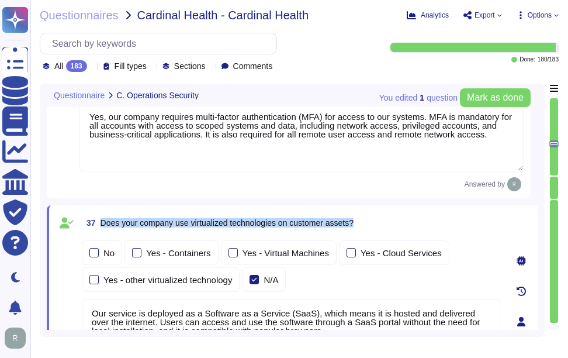
drag, startPoint x: 101, startPoint y: 224, endPoint x: 363, endPoint y: 222, distance: 262.5
click at [363, 222] on div "37 Does your company use virtualized technologies on customer assets?" at bounding box center [291, 222] width 419 height 21
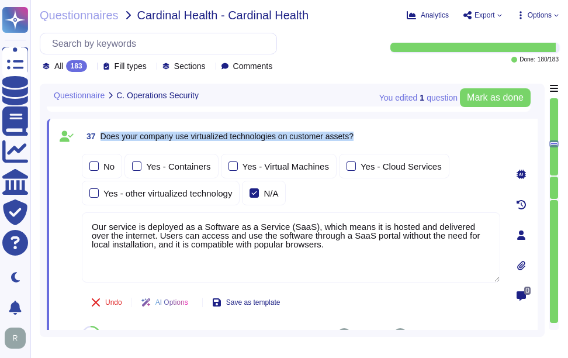
scroll to position [7204, 0]
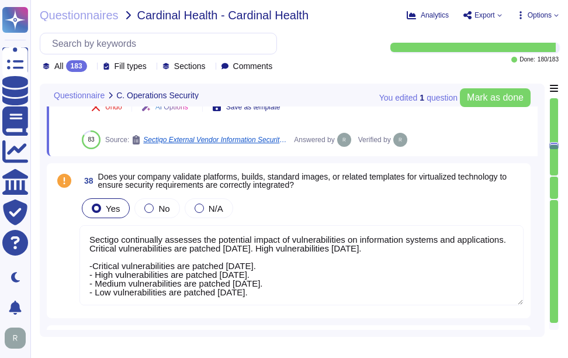
type textarea "Yes, our company has administrative access and control of virtualized technolog…"
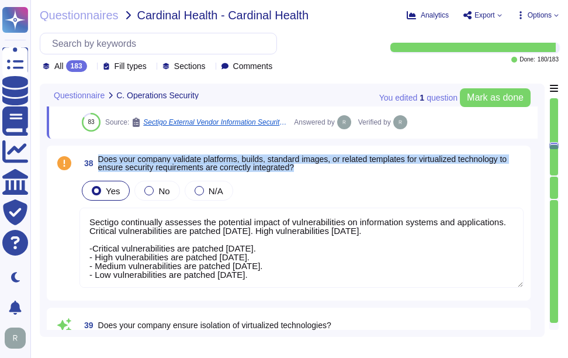
drag, startPoint x: 98, startPoint y: 161, endPoint x: 318, endPoint y: 172, distance: 220.1
click at [318, 171] on span "Does your company validate platforms, builds, standard images, or related templ…" at bounding box center [311, 163] width 426 height 16
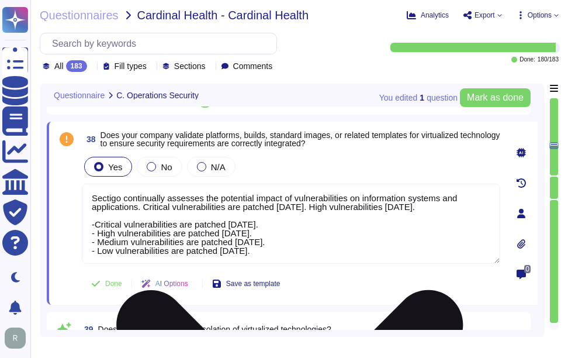
scroll to position [7379, 0]
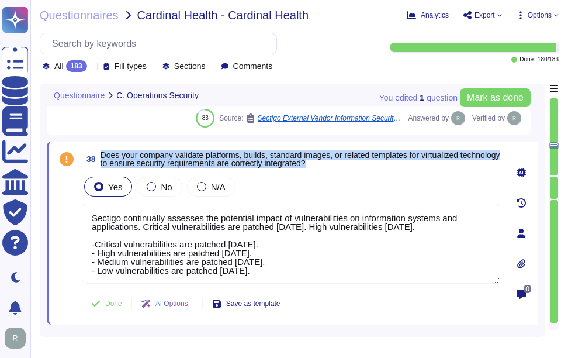
drag, startPoint x: 103, startPoint y: 154, endPoint x: 389, endPoint y: 164, distance: 286.6
click at [389, 164] on span "Does your company validate platforms, builds, standard images, or related templ…" at bounding box center [301, 159] width 400 height 16
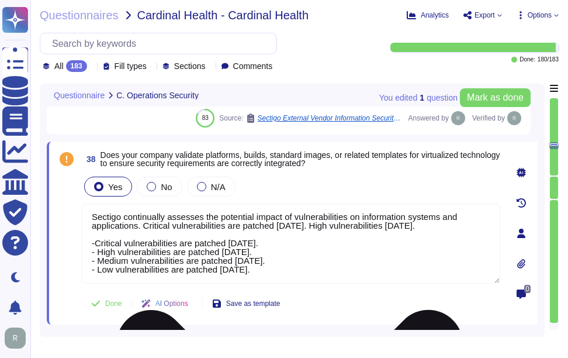
drag, startPoint x: 290, startPoint y: 274, endPoint x: 92, endPoint y: 217, distance: 206.1
click at [92, 217] on textarea "Sectigo continually assesses the potential impact of vulnerabilities on informa…" at bounding box center [291, 243] width 419 height 80
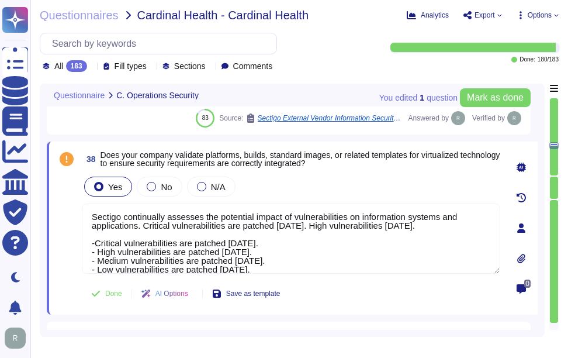
scroll to position [0, 0]
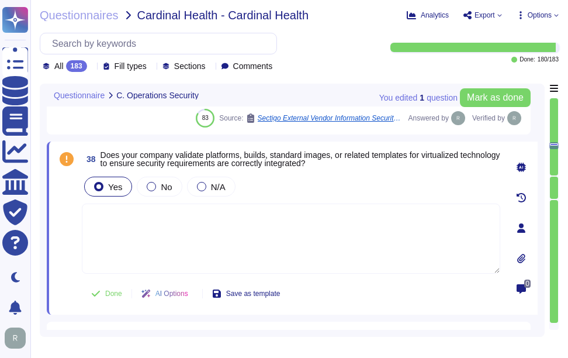
click at [276, 193] on div "Yes No N/A" at bounding box center [291, 186] width 419 height 25
drag, startPoint x: 102, startPoint y: 155, endPoint x: 336, endPoint y: 161, distance: 233.9
click at [336, 161] on span "Does your company validate platforms, builds, standard images, or related templ…" at bounding box center [301, 159] width 400 height 18
click at [179, 258] on textarea at bounding box center [291, 238] width 419 height 70
paste textarea "Yes, our company validates and tests firmware, software, and application source…"
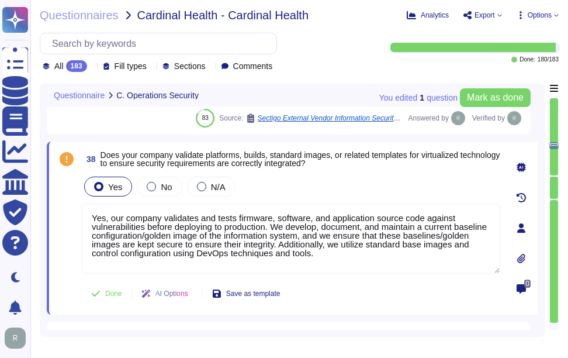
type textarea "Yes, our company validates and tests firmware, software, and application source…"
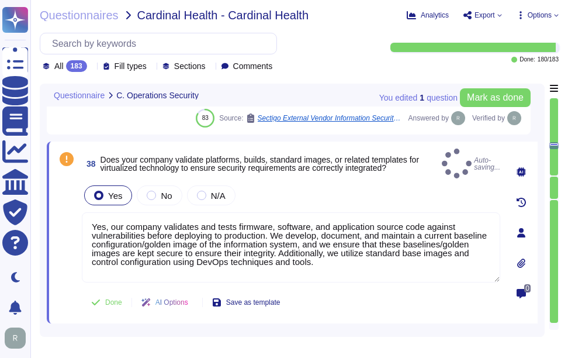
click at [303, 190] on div "Yes No N/A" at bounding box center [291, 195] width 419 height 25
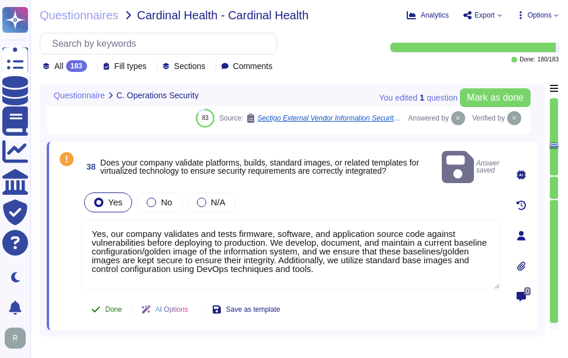
click at [113, 306] on span "Done" at bounding box center [113, 309] width 17 height 7
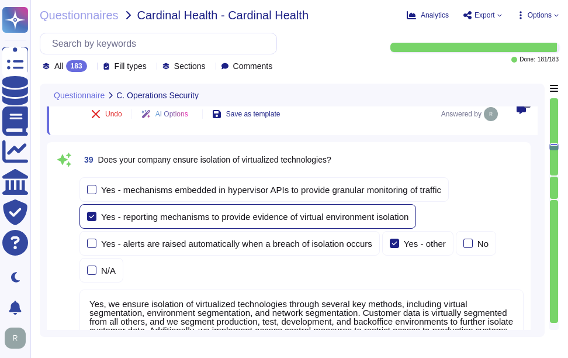
scroll to position [7555, 0]
type textarea "Yes, our company segregates customer assets into different security zones. We l…"
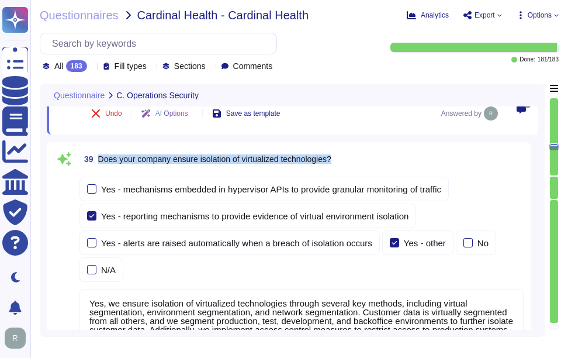
drag, startPoint x: 100, startPoint y: 157, endPoint x: 424, endPoint y: 162, distance: 324.4
click at [424, 162] on div "39 Does your company ensure isolation of virtualized technologies?" at bounding box center [301, 158] width 444 height 21
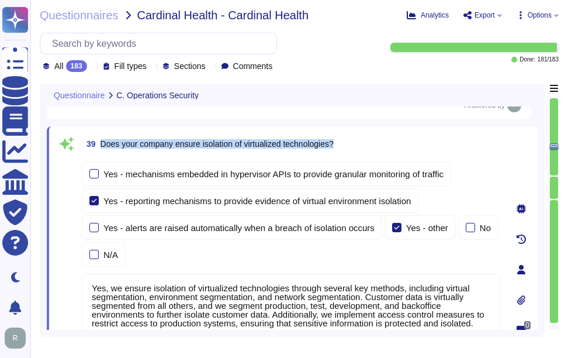
drag, startPoint x: 101, startPoint y: 143, endPoint x: 395, endPoint y: 148, distance: 293.5
click at [395, 148] on div "39 Does your company ensure isolation of virtualized technologies?" at bounding box center [291, 143] width 419 height 21
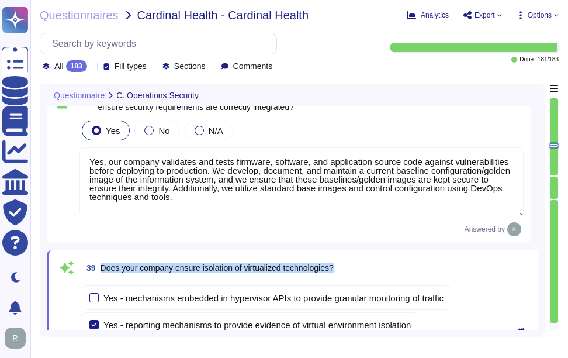
type textarea "Yes, our company requires multi-factor authentication (MFA) for access to our s…"
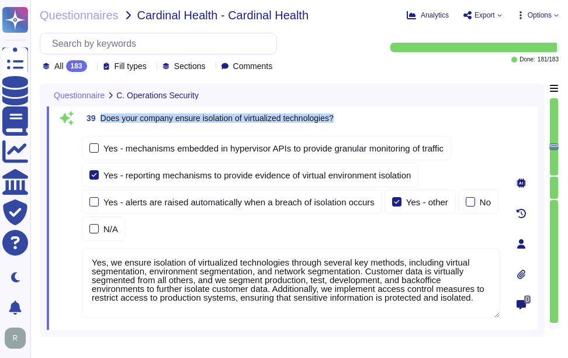
scroll to position [7587, 0]
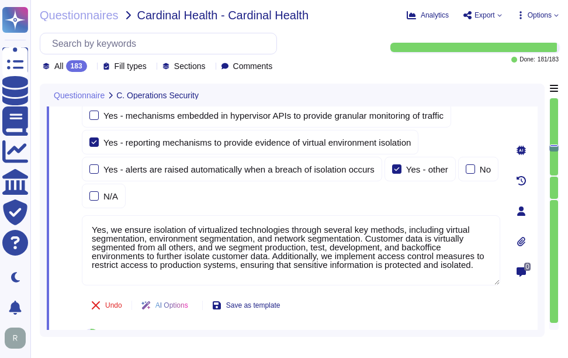
type textarea "Yes, our company segregates customer assets into different security zones. We l…"
click at [213, 244] on textarea "Yes, we ensure isolation of virtualized technologies through several key method…" at bounding box center [291, 250] width 419 height 70
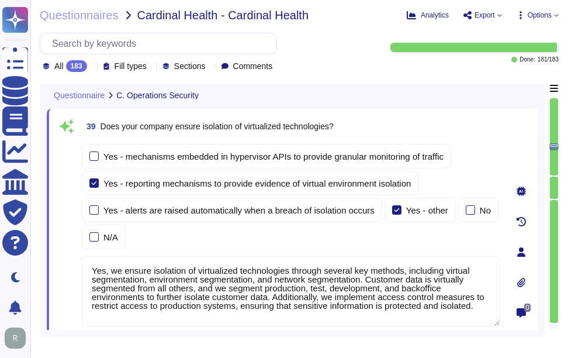
scroll to position [7528, 0]
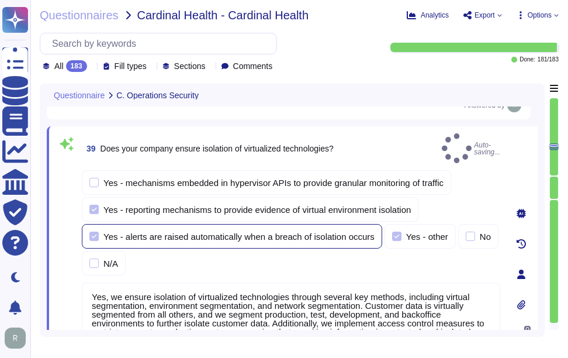
click at [92, 231] on div at bounding box center [93, 235] width 9 height 9
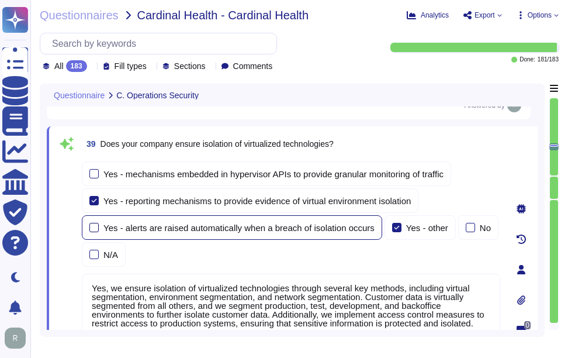
click at [95, 226] on div at bounding box center [93, 227] width 9 height 9
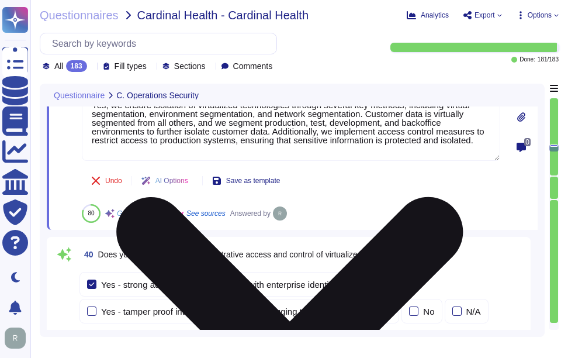
type textarea "Yes, our company utilizes File Integrity Monitoring (FIM) to validate the integ…"
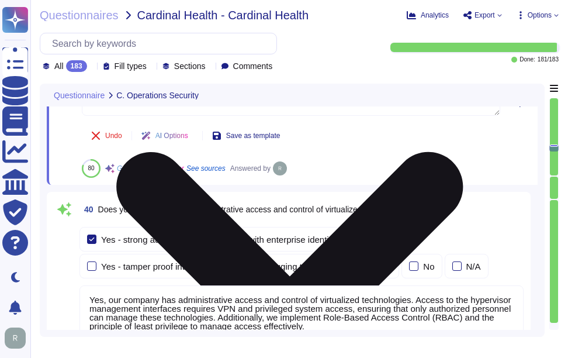
scroll to position [7762, 0]
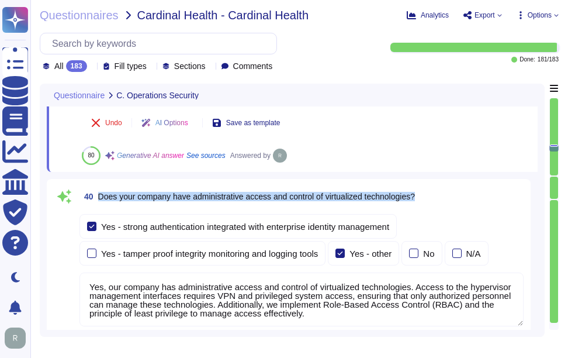
drag, startPoint x: 99, startPoint y: 195, endPoint x: 435, endPoint y: 199, distance: 336.7
click at [435, 199] on div "40 Does your company have administrative access and control of virtualized tech…" at bounding box center [301, 196] width 444 height 21
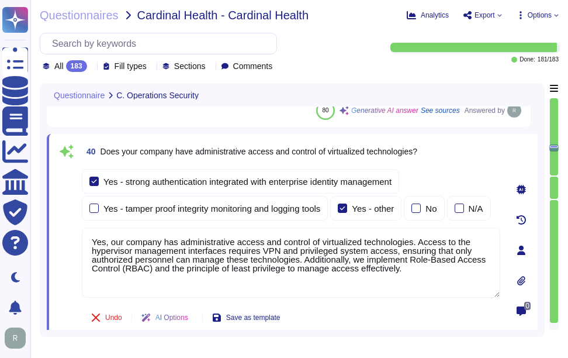
scroll to position [1, 0]
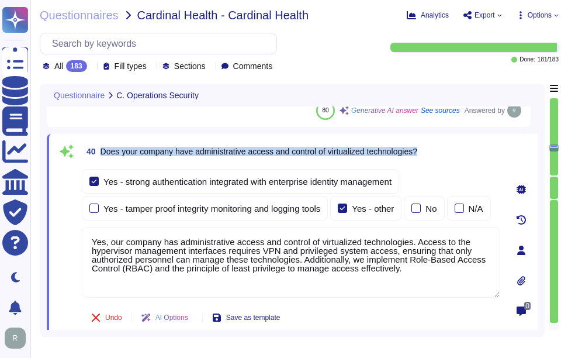
drag, startPoint x: 102, startPoint y: 151, endPoint x: 438, endPoint y: 157, distance: 336.1
click at [438, 157] on div "40 Does your company have administrative access and control of virtualized tech…" at bounding box center [291, 151] width 419 height 21
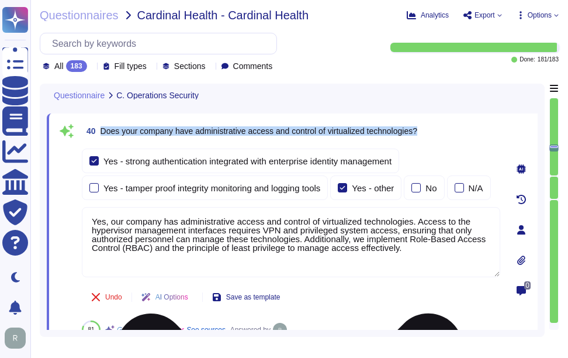
scroll to position [7762, 0]
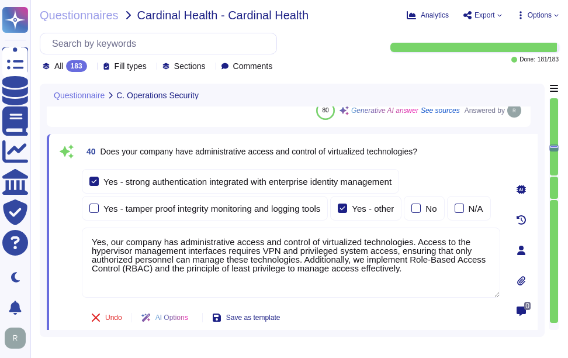
click at [115, 257] on textarea "Yes, our company has administrative access and control of virtualized technolog…" at bounding box center [291, 262] width 419 height 70
paste textarea "We also"
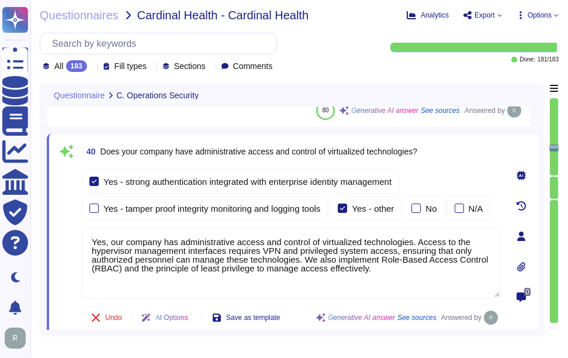
type textarea "Yes, our company has administrative access and control of virtualized technolog…"
click at [68, 223] on span at bounding box center [66, 233] width 21 height 132
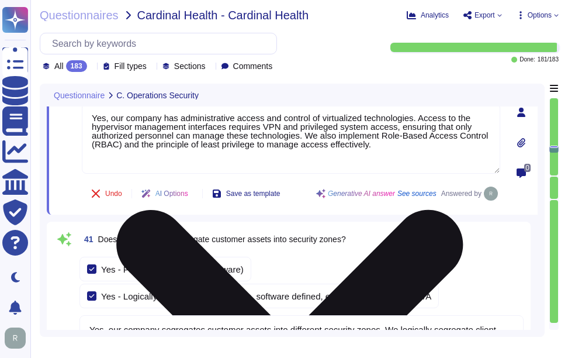
type textarea "Yes, our company utilizes several technologies to detect potential breaches and…"
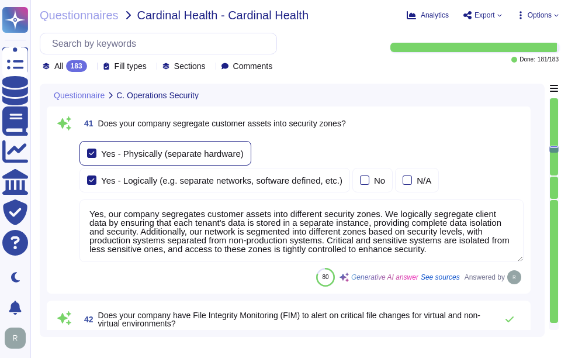
scroll to position [7996, 0]
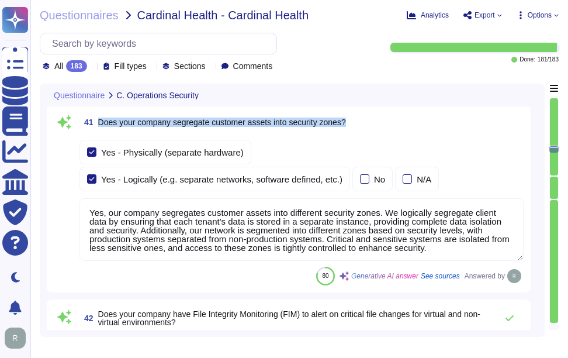
drag, startPoint x: 98, startPoint y: 120, endPoint x: 400, endPoint y: 112, distance: 302.9
click at [400, 112] on div "41 Does your company segregate customer assets into security zones?" at bounding box center [301, 122] width 444 height 21
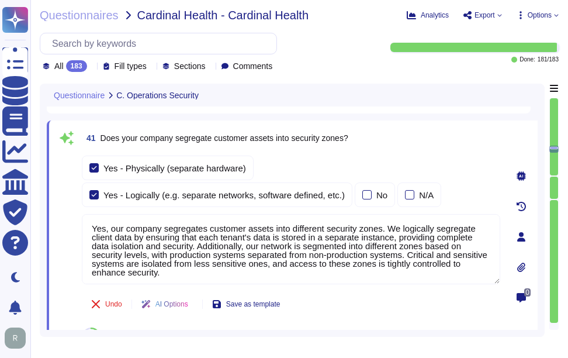
scroll to position [7937, 0]
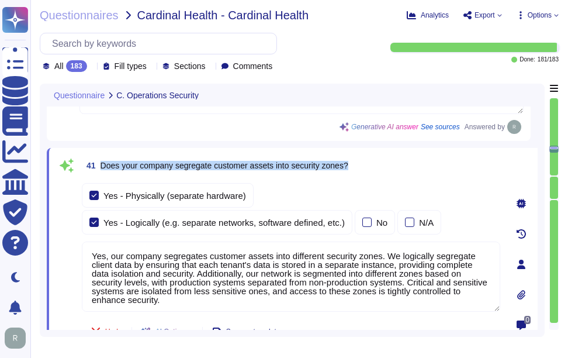
drag, startPoint x: 102, startPoint y: 168, endPoint x: 395, endPoint y: 164, distance: 293.4
click at [395, 164] on div "41 Does your company segregate customer assets into security zones?" at bounding box center [291, 165] width 419 height 21
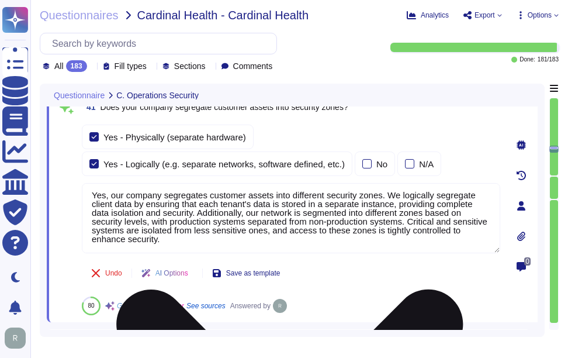
scroll to position [0, 0]
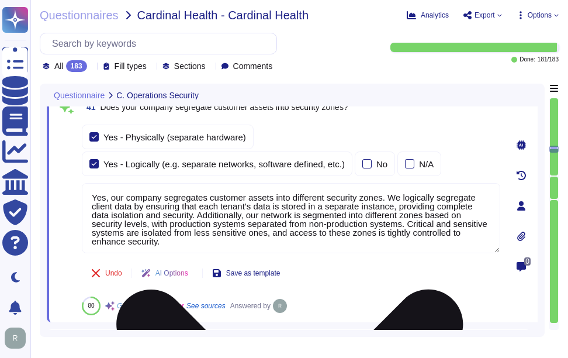
drag, startPoint x: 178, startPoint y: 241, endPoint x: 85, endPoint y: 188, distance: 107.3
click at [85, 188] on textarea "Yes, our company segregates customer assets into different security zones. We l…" at bounding box center [291, 218] width 419 height 70
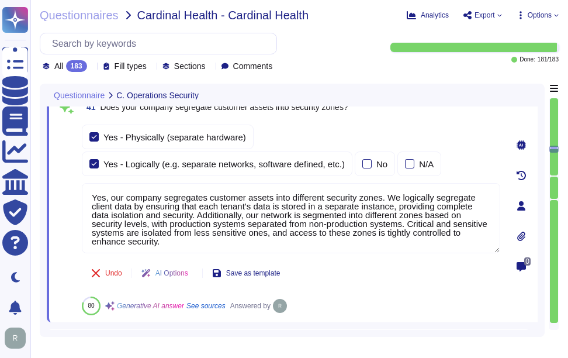
click at [436, 290] on div "Undo AI Options Save as template 80 Generative AI answer See sources Answered by" at bounding box center [291, 287] width 419 height 56
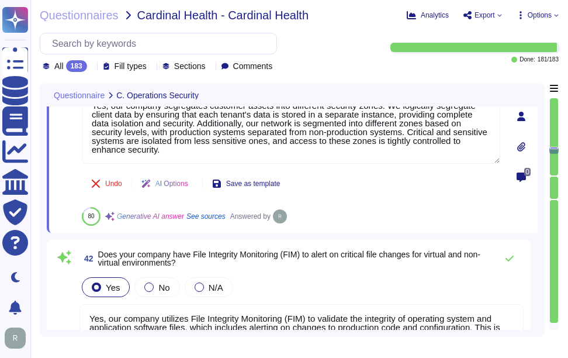
scroll to position [8171, 0]
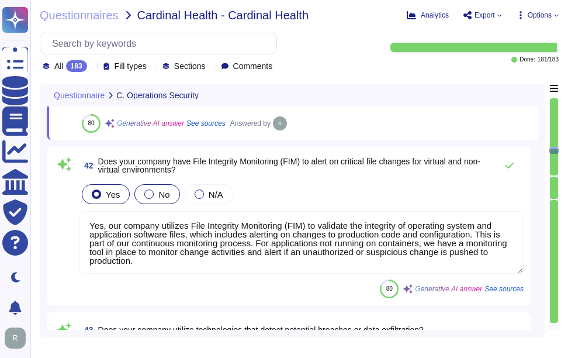
type textarea "Yes, our company enforces system hardening standards for servers, workstations,…"
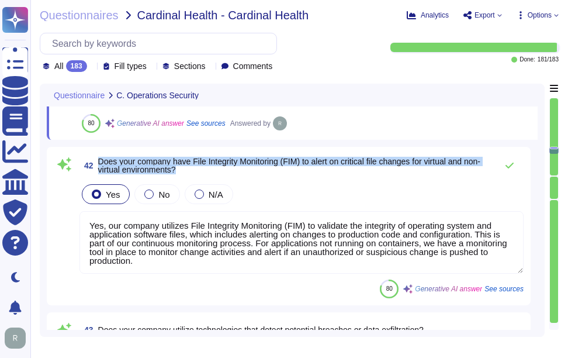
drag, startPoint x: 99, startPoint y: 164, endPoint x: 198, endPoint y: 172, distance: 99.7
click at [198, 172] on span "Does your company have File Integrity Monitoring (FIM) to alert on critical fil…" at bounding box center [294, 165] width 393 height 16
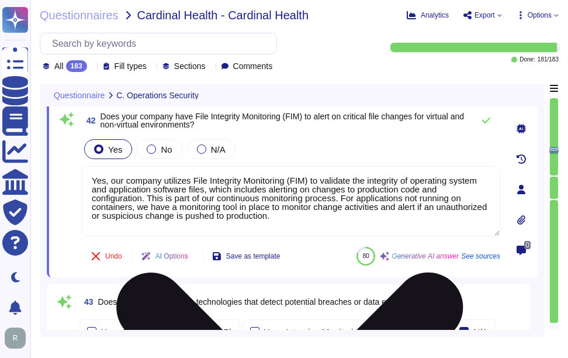
scroll to position [1, 0]
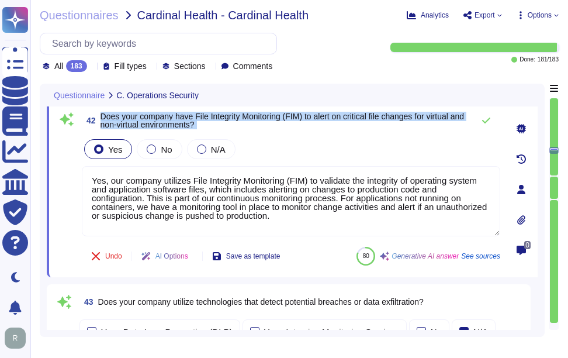
drag, startPoint x: 101, startPoint y: 117, endPoint x: 250, endPoint y: 140, distance: 150.3
click at [250, 140] on div "42 Does your company have File Integrity Monitoring (FIM) to alert on critical …" at bounding box center [278, 189] width 444 height 161
click at [110, 119] on span "Does your company have File Integrity Monitoring (FIM) to alert on critical fil…" at bounding box center [283, 121] width 364 height 18
drag, startPoint x: 101, startPoint y: 117, endPoint x: 218, endPoint y: 127, distance: 118.0
click at [218, 127] on span "Does your company have File Integrity Monitoring (FIM) to alert on critical fil…" at bounding box center [284, 120] width 367 height 16
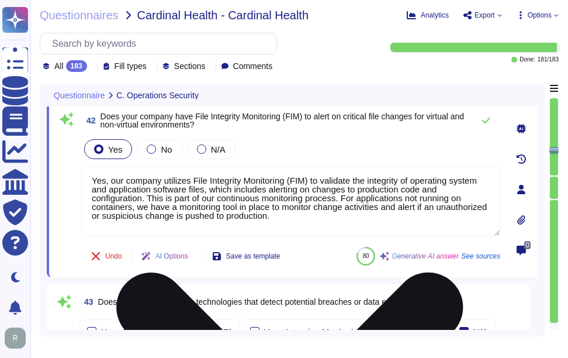
click at [197, 215] on textarea "Yes, our company utilizes File Integrity Monitoring (FIM) to validate the integ…" at bounding box center [291, 201] width 419 height 70
paste textarea "applies to both virtual and non-virtual environments, as we have monitoring too…"
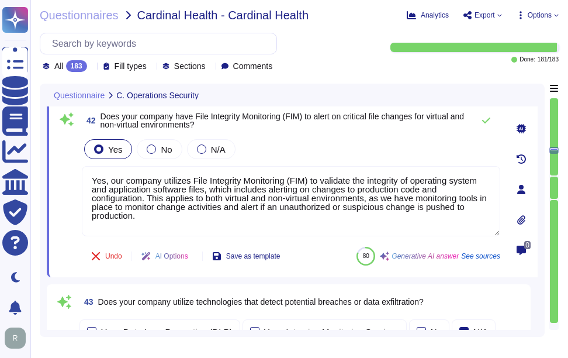
click at [328, 136] on div "42 Does your company have File Integrity Monitoring (FIM) to alert on critical …" at bounding box center [278, 189] width 444 height 161
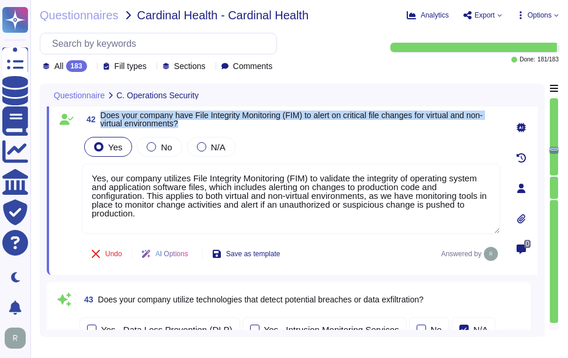
drag, startPoint x: 101, startPoint y: 117, endPoint x: 229, endPoint y: 124, distance: 128.8
click at [229, 124] on span "Does your company have File Integrity Monitoring (FIM) to alert on critical fil…" at bounding box center [301, 119] width 400 height 16
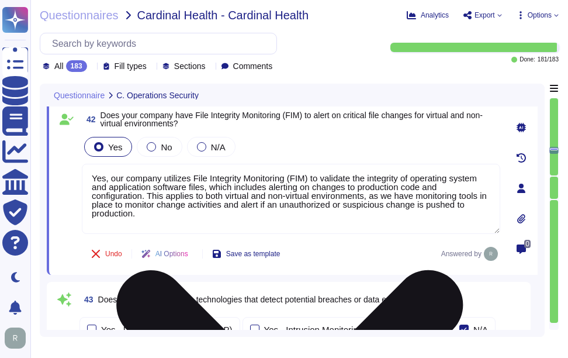
drag, startPoint x: 151, startPoint y: 223, endPoint x: 102, endPoint y: 173, distance: 69.4
click at [92, 160] on div "Yes No N/A Yes, our company utilizes File Integrity Monitoring (FIM) to validat…" at bounding box center [291, 184] width 419 height 101
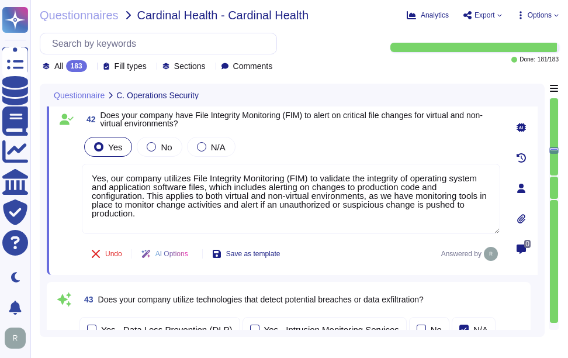
click at [347, 146] on div "Yes No N/A" at bounding box center [291, 146] width 419 height 25
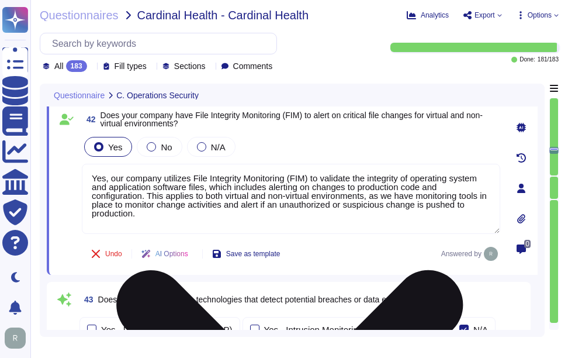
click at [373, 215] on textarea "Yes, our company utilizes File Integrity Monitoring (FIM) to validate the integ…" at bounding box center [291, 199] width 419 height 70
paste textarea "Our company utilizes File Integrity Monitoring (FIM) to validate the integrity …"
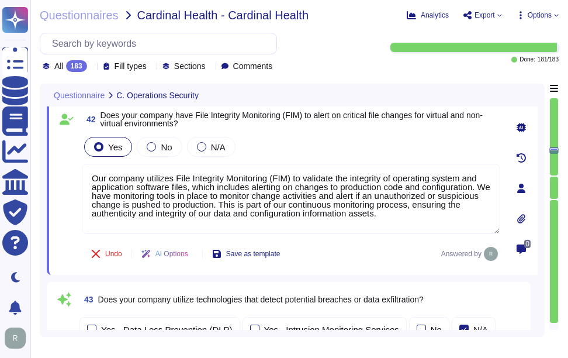
type textarea "Our company utilizes File Integrity Monitoring (FIM) to validate the integrity …"
click at [371, 151] on div "Yes No N/A" at bounding box center [291, 146] width 419 height 25
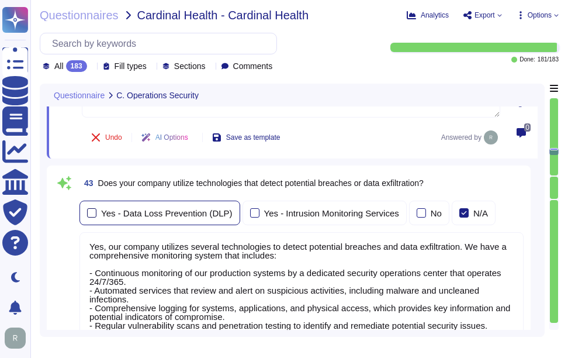
scroll to position [8288, 0]
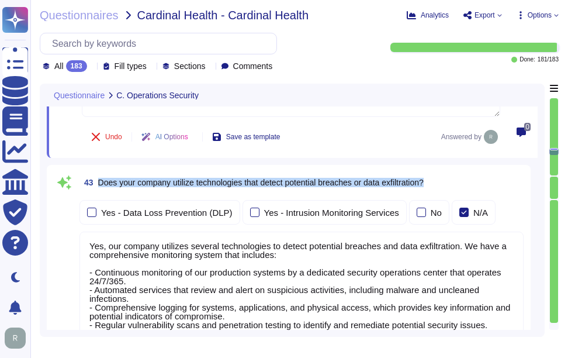
drag, startPoint x: 98, startPoint y: 178, endPoint x: 440, endPoint y: 178, distance: 341.9
click at [440, 178] on div "43 Does your company utilize technologies that detect potential breaches or dat…" at bounding box center [301, 182] width 444 height 21
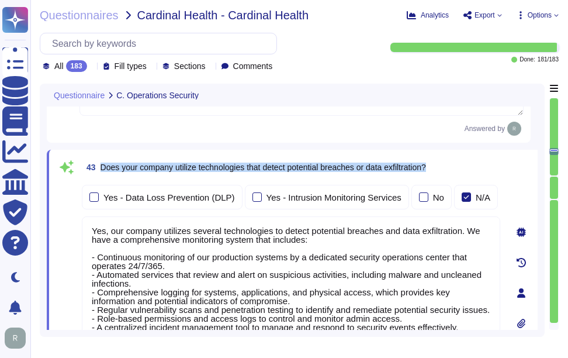
drag, startPoint x: 100, startPoint y: 168, endPoint x: 454, endPoint y: 169, distance: 353.6
click at [454, 169] on div "43 Does your company utilize technologies that detect potential breaches or dat…" at bounding box center [291, 167] width 419 height 21
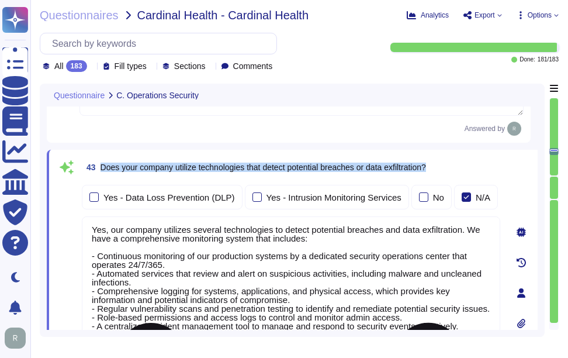
scroll to position [10, 0]
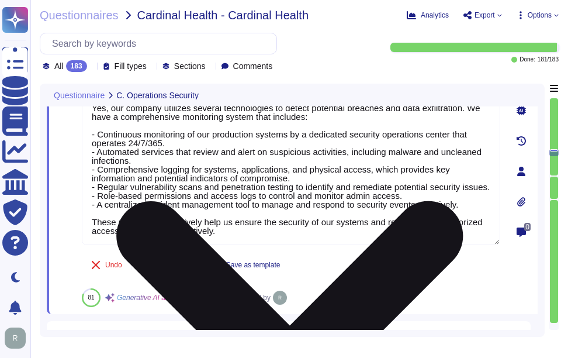
type textarea "In some instances, Sectigo makes it possible for personnel to Telework. Telewor…"
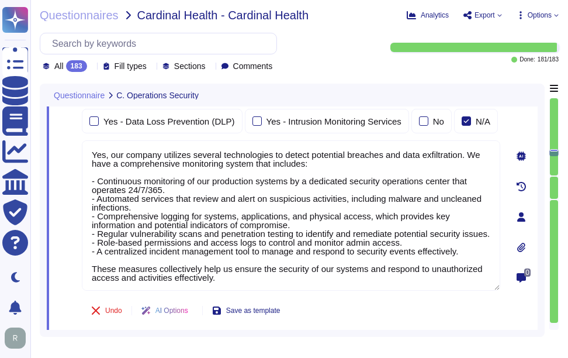
scroll to position [8288, 0]
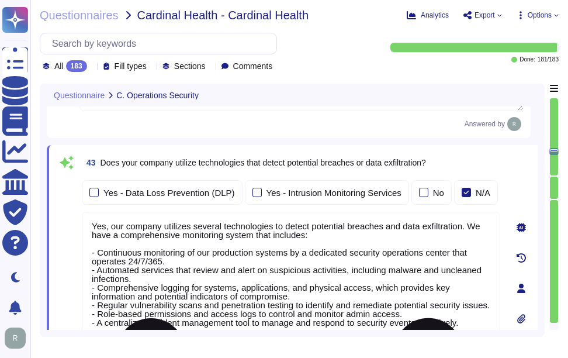
click at [356, 288] on textarea "Yes, our company utilizes several technologies to detect potential breaches and…" at bounding box center [291, 287] width 419 height 150
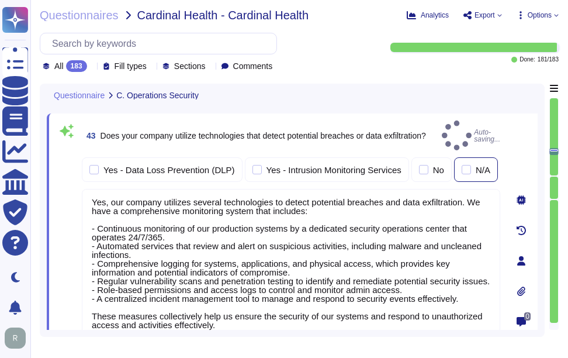
click at [462, 165] on div at bounding box center [466, 169] width 9 height 9
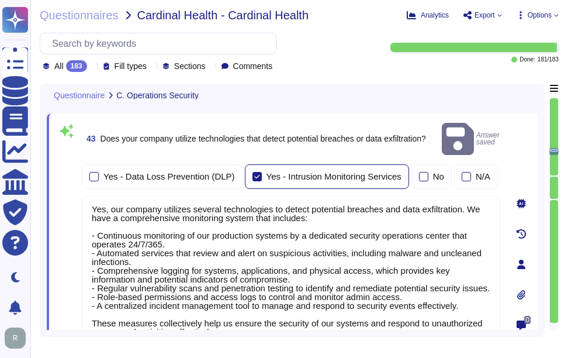
click at [253, 172] on div at bounding box center [257, 176] width 9 height 9
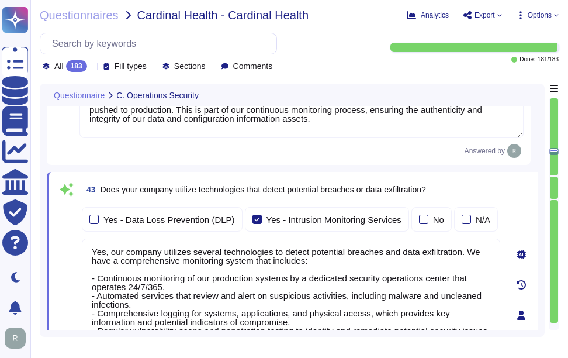
scroll to position [10, 0]
click at [460, 197] on div "43 Does your company utilize technologies that detect potential breaches or dat…" at bounding box center [291, 189] width 419 height 21
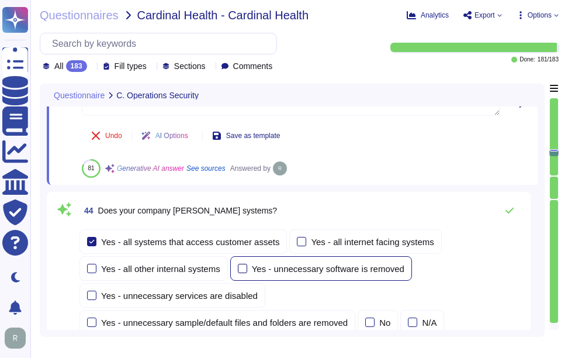
scroll to position [8554, 0]
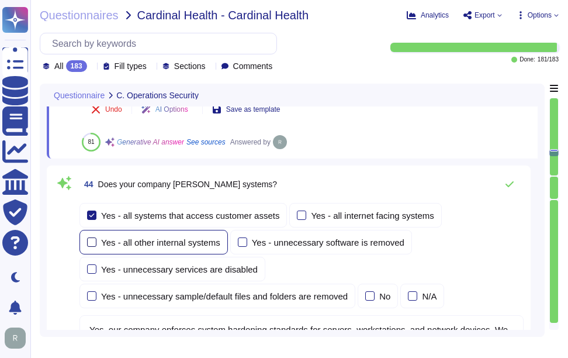
type textarea "Yes, our company deploys security updates, patches, and fixes. We apply and ver…"
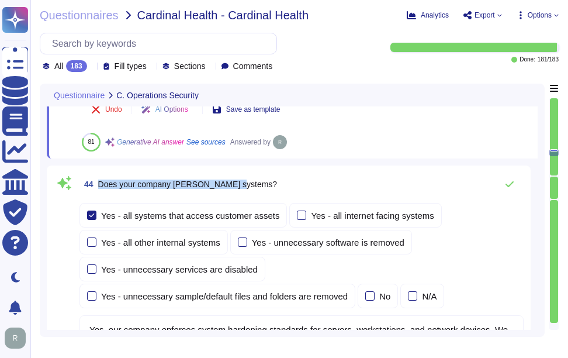
drag, startPoint x: 99, startPoint y: 183, endPoint x: 254, endPoint y: 185, distance: 154.9
click at [254, 185] on div "44 Does your company [PERSON_NAME] systems?" at bounding box center [301, 183] width 444 height 23
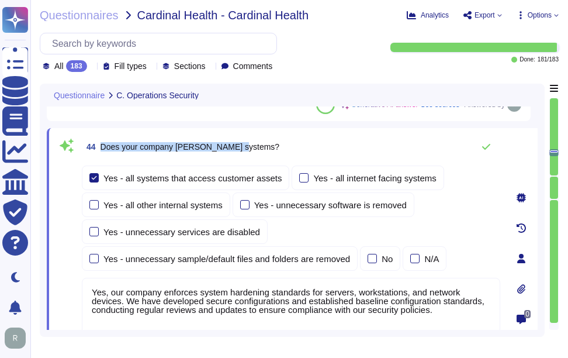
drag, startPoint x: 101, startPoint y: 145, endPoint x: 256, endPoint y: 143, distance: 155.5
click at [256, 143] on div "44 Does your company [PERSON_NAME] systems?" at bounding box center [291, 146] width 419 height 23
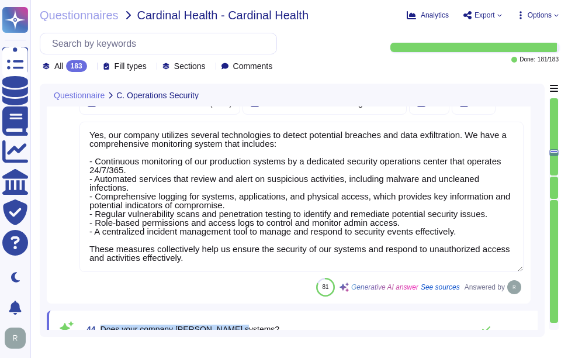
type textarea "Yes, our company segregates customer assets into different security zones. We l…"
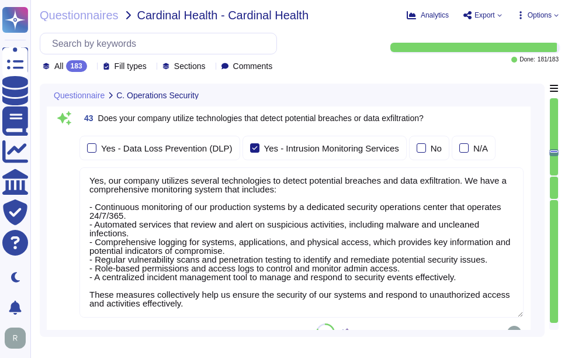
scroll to position [8261, 0]
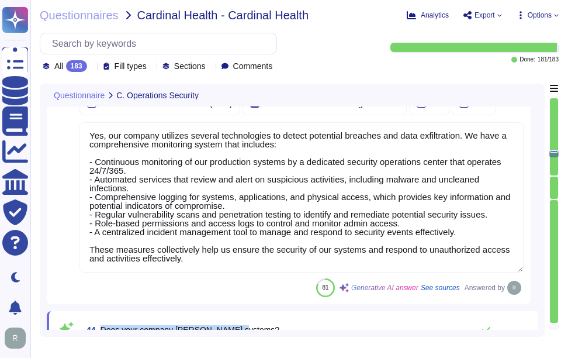
type textarea "Yes, our company deploys security updates, patches, and fixes. We apply and ver…"
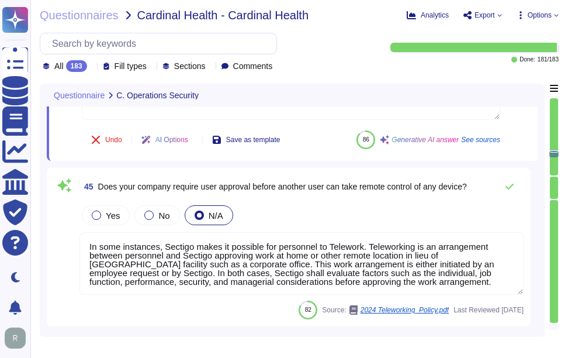
type textarea "Yes, we utilize third-party alert services to monitor vulnerabilities for serve…"
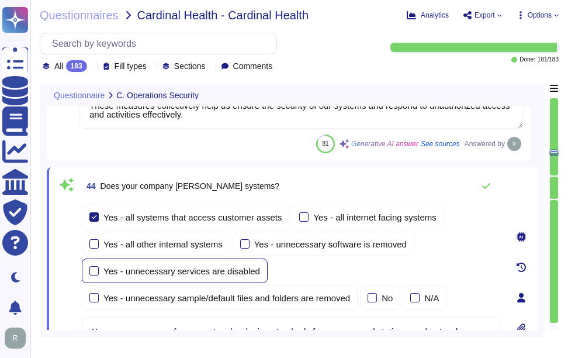
scroll to position [8496, 0]
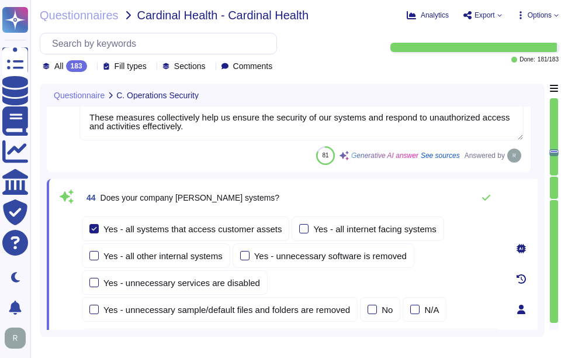
type textarea "Our company utilizes File Integrity Monitoring (FIM) to validate the integrity …"
drag, startPoint x: 101, startPoint y: 198, endPoint x: 302, endPoint y: 200, distance: 201.1
click at [302, 200] on div "44 Does your company [PERSON_NAME] systems?" at bounding box center [291, 197] width 419 height 23
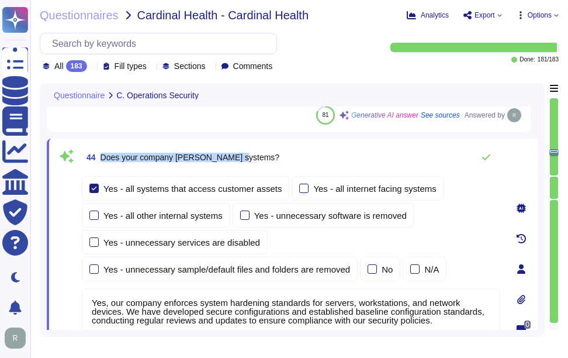
scroll to position [8555, 0]
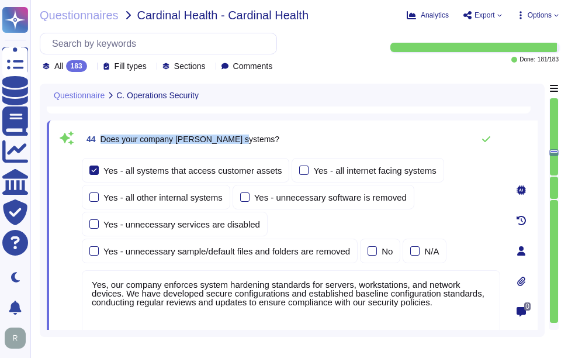
click at [174, 141] on span "Does your company [PERSON_NAME] systems?" at bounding box center [190, 138] width 179 height 9
click at [110, 140] on span "Does your company [PERSON_NAME] systems?" at bounding box center [190, 138] width 179 height 9
click at [102, 138] on span "Does your company [PERSON_NAME] systems?" at bounding box center [190, 138] width 179 height 9
drag, startPoint x: 101, startPoint y: 137, endPoint x: 351, endPoint y: 134, distance: 250.2
click at [351, 134] on div "44 Does your company [PERSON_NAME] systems?" at bounding box center [291, 138] width 419 height 23
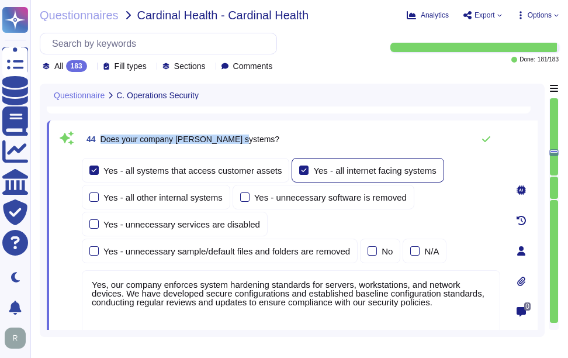
click at [299, 171] on div at bounding box center [303, 169] width 9 height 9
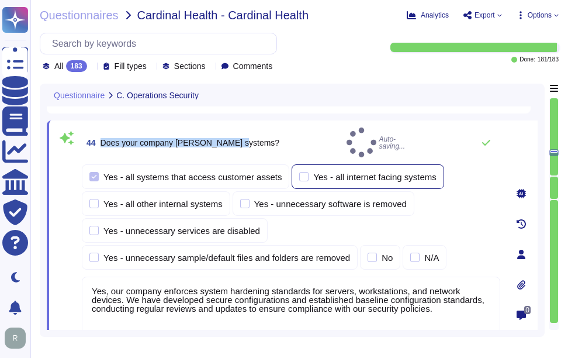
click at [299, 172] on div at bounding box center [303, 176] width 9 height 9
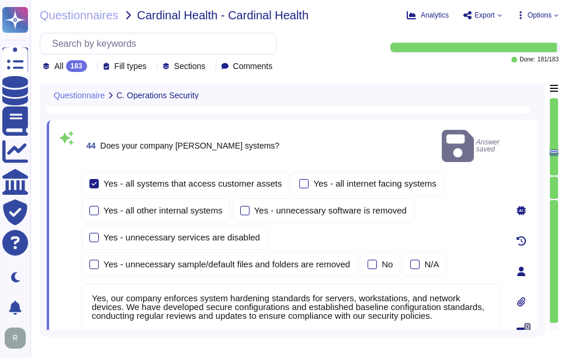
click at [240, 289] on textarea "Yes, our company enforces system hardening standards for servers, workstations,…" at bounding box center [291, 318] width 419 height 70
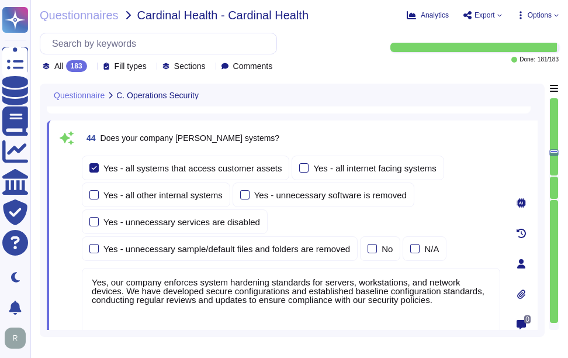
paste textarea "All systems, including operating systems, databases, and applications, are conf…"
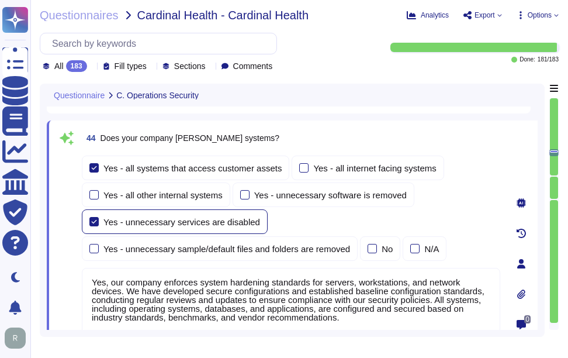
type textarea "Yes, our company enforces system hardening standards for servers, workstations,…"
click at [94, 223] on div at bounding box center [93, 221] width 9 height 9
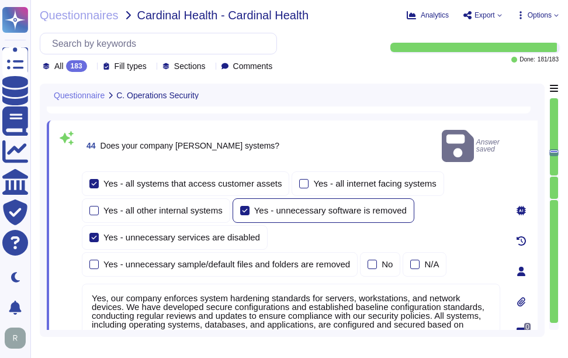
click at [246, 206] on div at bounding box center [244, 210] width 9 height 9
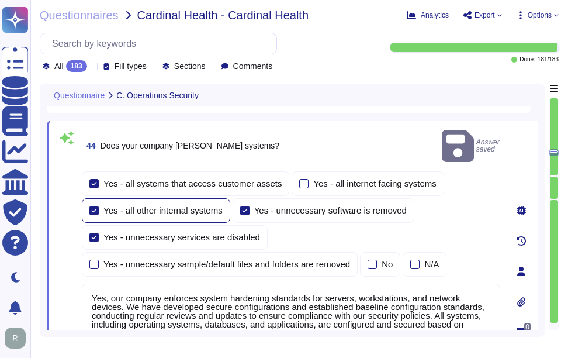
click at [96, 206] on div at bounding box center [93, 210] width 9 height 9
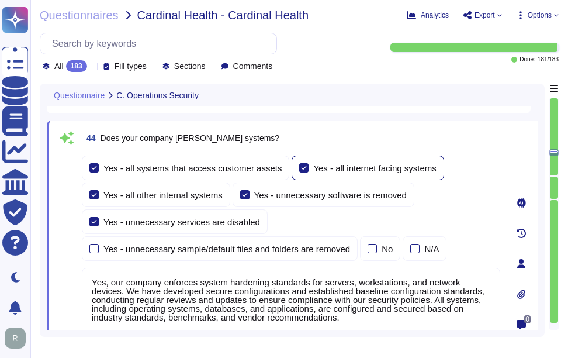
click at [299, 168] on div at bounding box center [303, 167] width 9 height 9
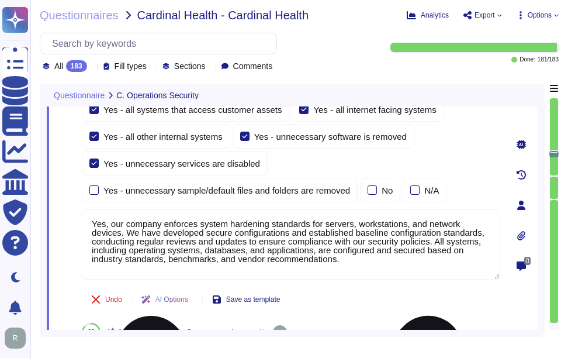
click at [400, 245] on textarea "Yes, our company enforces system hardening standards for servers, workstations,…" at bounding box center [291, 244] width 419 height 70
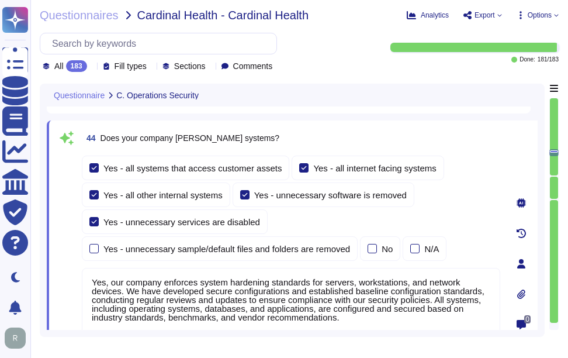
click at [473, 141] on div "44 Does your company [PERSON_NAME] systems?" at bounding box center [291, 137] width 419 height 21
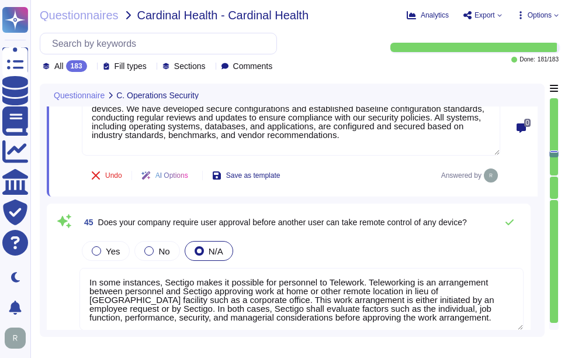
type textarea "Yes, we utilize third-party alert services to monitor vulnerabilities for serve…"
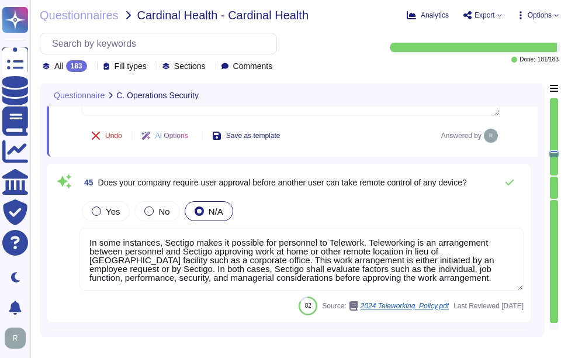
scroll to position [8789, 0]
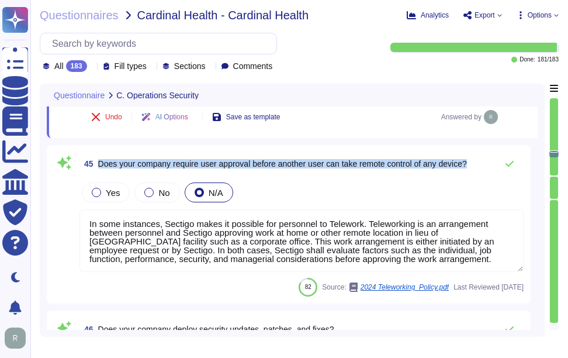
drag, startPoint x: 99, startPoint y: 160, endPoint x: 479, endPoint y: 161, distance: 379.9
click at [479, 161] on div "45 Does your company require user approval before another user can take remote …" at bounding box center [301, 163] width 444 height 23
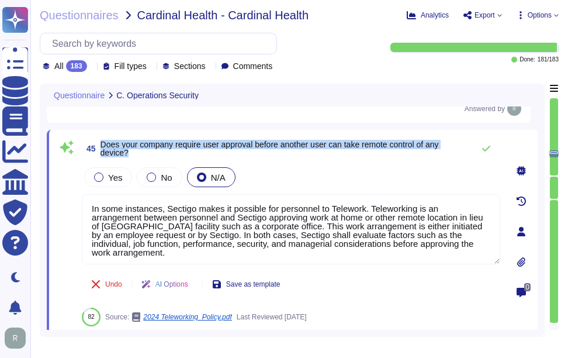
drag, startPoint x: 102, startPoint y: 142, endPoint x: 166, endPoint y: 151, distance: 65.0
click at [166, 151] on span "Does your company require user approval before another user can take remote con…" at bounding box center [284, 148] width 367 height 16
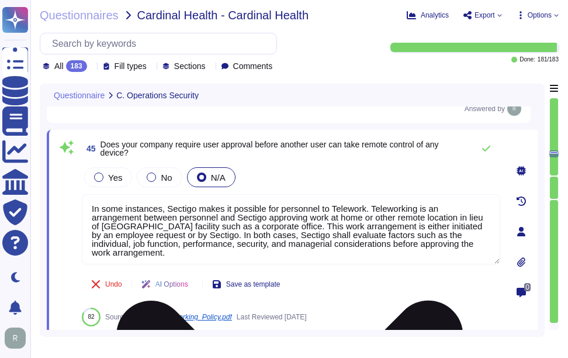
click at [156, 253] on textarea "In some instances, Sectigo makes it possible for personnel to Telework. Telewor…" at bounding box center [291, 229] width 419 height 70
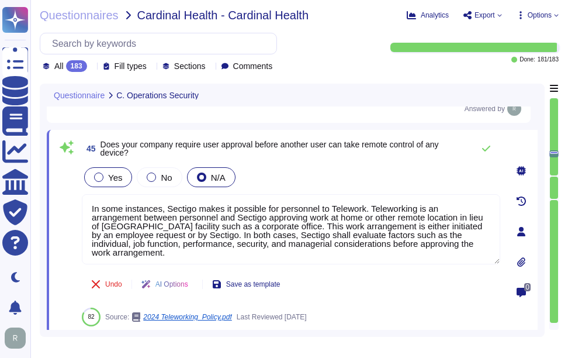
click at [115, 179] on span "Yes" at bounding box center [115, 177] width 14 height 10
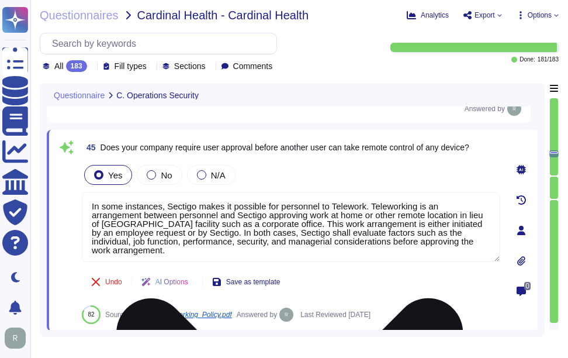
drag, startPoint x: 153, startPoint y: 253, endPoint x: 90, endPoint y: 198, distance: 83.2
click at [90, 198] on textarea "In some instances, Sectigo makes it possible for personnel to Telework. Telewor…" at bounding box center [291, 227] width 419 height 70
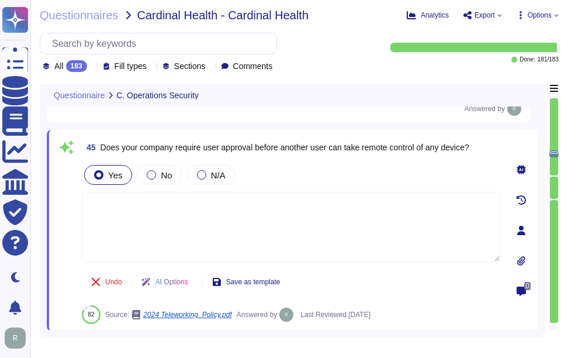
click at [406, 174] on div "Yes No N/A" at bounding box center [291, 174] width 419 height 25
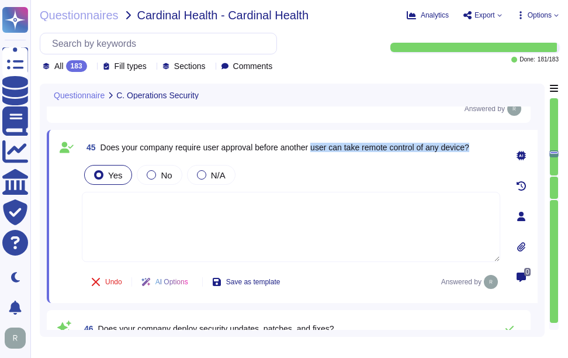
drag, startPoint x: 317, startPoint y: 149, endPoint x: 484, endPoint y: 144, distance: 167.2
click at [484, 144] on div "45 Does your company require user approval before another user can take remote …" at bounding box center [291, 147] width 419 height 21
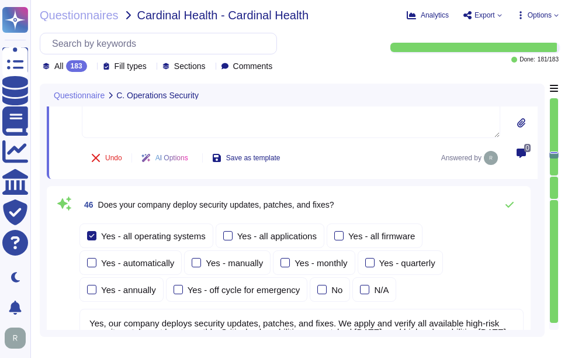
type textarea "Yes, our company scans systems, including midrange operating systems, databases…"
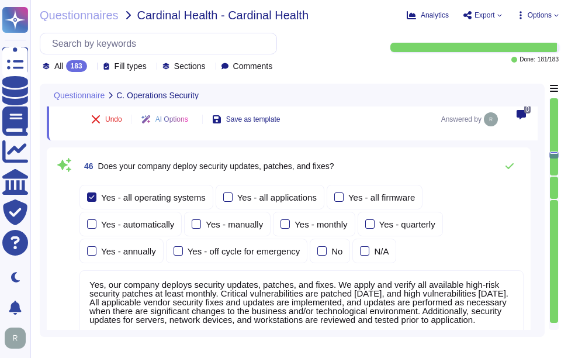
scroll to position [8964, 0]
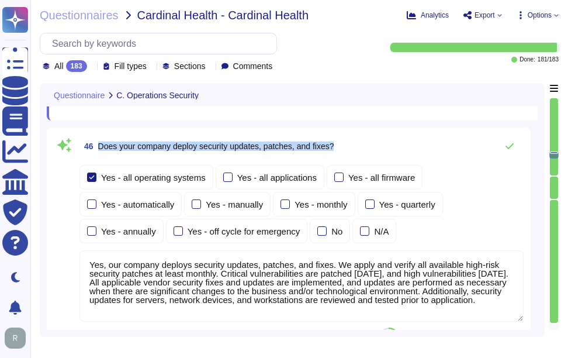
drag, startPoint x: 98, startPoint y: 145, endPoint x: 451, endPoint y: 147, distance: 353.0
click at [451, 147] on div "46 Does your company deploy security updates, patches, and fixes?" at bounding box center [301, 145] width 444 height 23
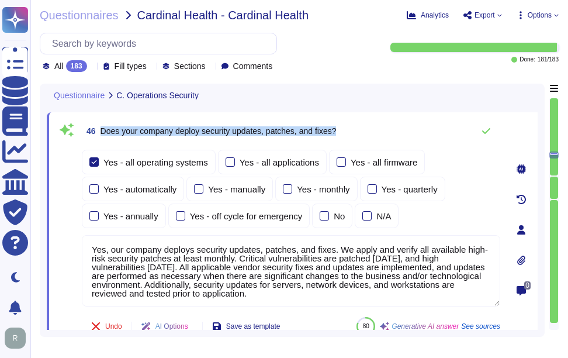
drag, startPoint x: 102, startPoint y: 130, endPoint x: 367, endPoint y: 132, distance: 265.4
click at [367, 132] on div "46 Does your company deploy security updates, patches, and fixes?" at bounding box center [291, 130] width 419 height 23
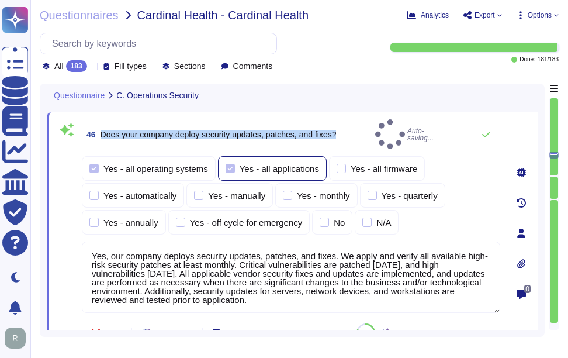
click at [226, 164] on div at bounding box center [230, 168] width 9 height 9
click at [337, 164] on div at bounding box center [341, 168] width 9 height 9
click at [339, 164] on div at bounding box center [341, 168] width 9 height 9
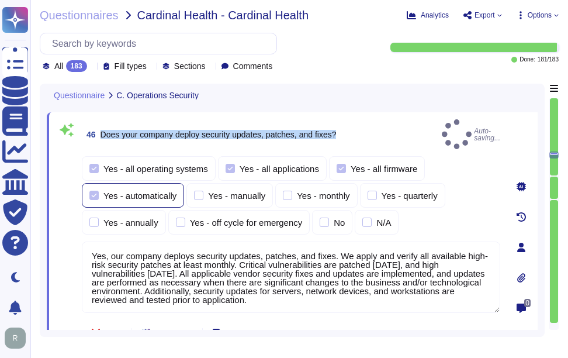
click at [99, 191] on label "Yes - automatically" at bounding box center [132, 195] width 87 height 9
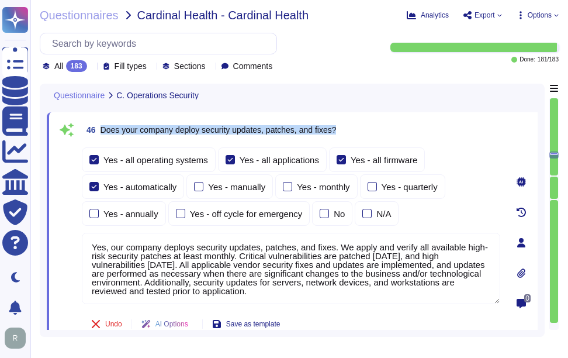
click at [49, 288] on div "46 Does your company deploy security updates, patches, and fixes? Yes - all ope…" at bounding box center [292, 242] width 491 height 261
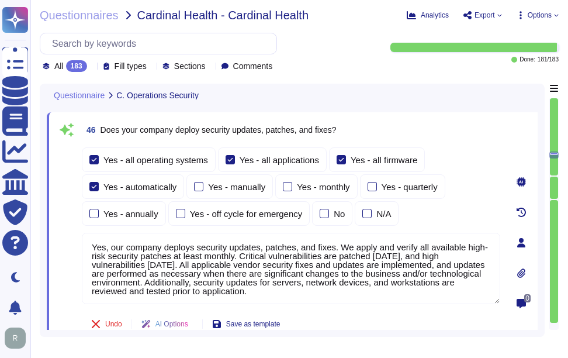
click at [171, 270] on textarea "Yes, our company deploys security updates, patches, and fixes. We apply and ver…" at bounding box center [291, 268] width 419 height 71
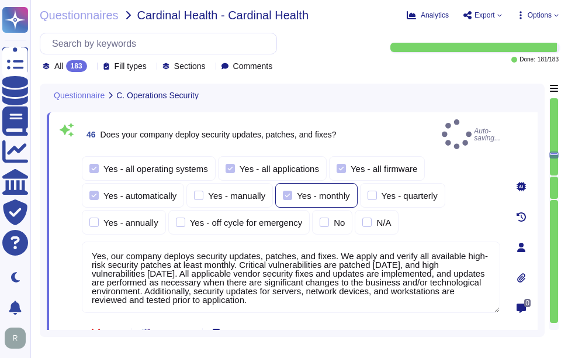
click at [285, 191] on div at bounding box center [287, 195] width 9 height 9
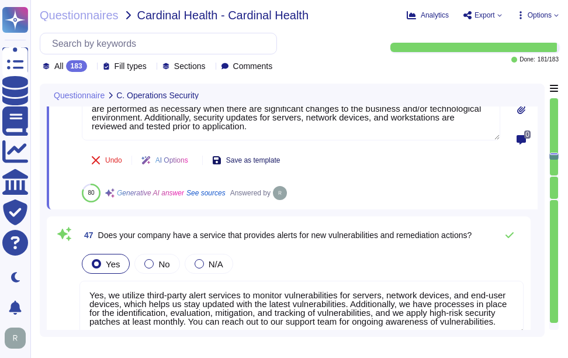
scroll to position [9198, 0]
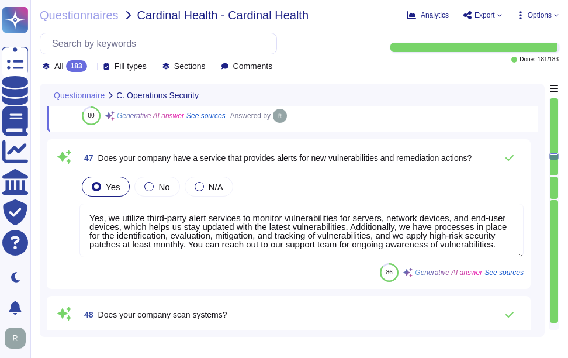
type textarea "Yes, security patches are tested in a controlled environment prior to implement…"
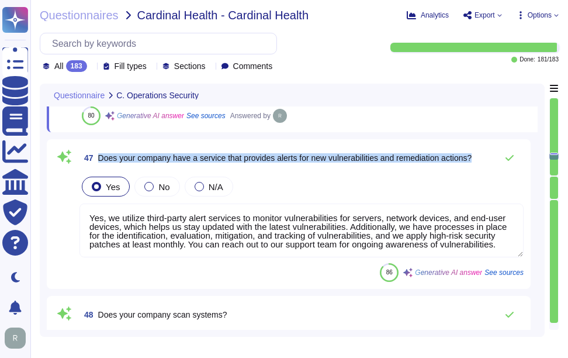
drag, startPoint x: 101, startPoint y: 156, endPoint x: 488, endPoint y: 161, distance: 387.6
click at [488, 161] on div "47 Does your company have a service that provides alerts for new vulnerabilitie…" at bounding box center [301, 157] width 444 height 23
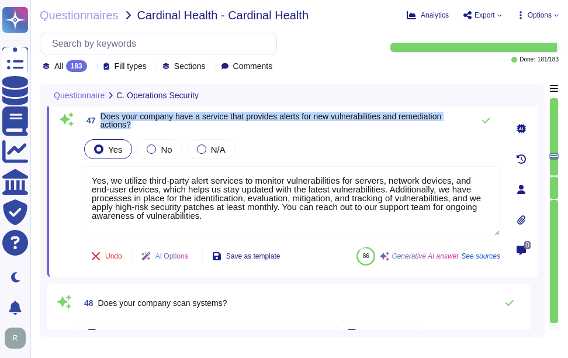
drag, startPoint x: 101, startPoint y: 114, endPoint x: 151, endPoint y: 127, distance: 51.5
click at [151, 127] on span "Does your company have a service that provides alerts for new vulnerabilities a…" at bounding box center [284, 120] width 367 height 16
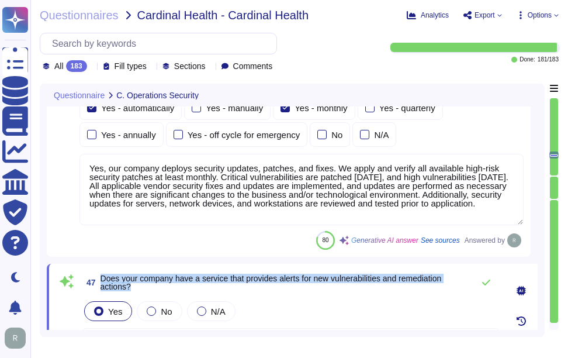
type textarea "Yes, our company enforces system hardening standards for servers, workstations,…"
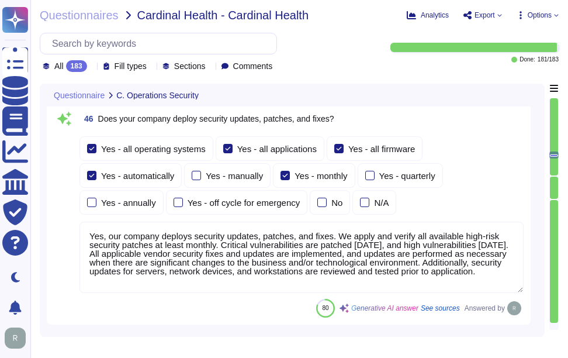
scroll to position [8957, 0]
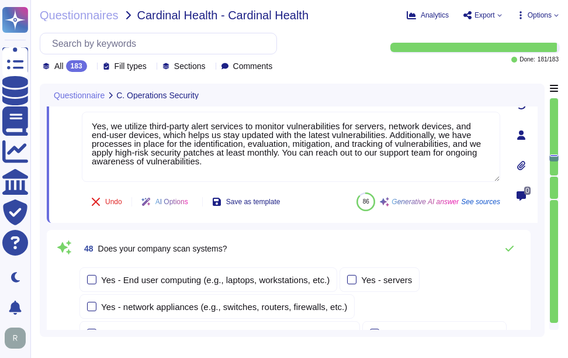
type textarea "Yes, security patches are tested in a controlled environment prior to implement…"
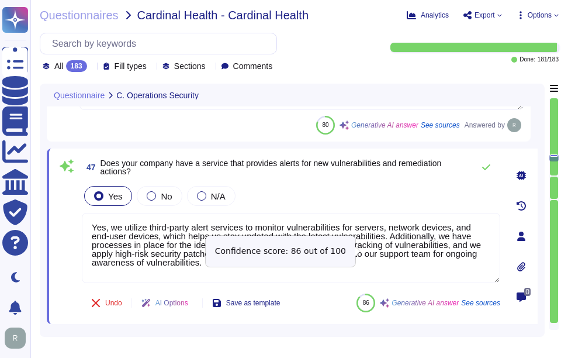
scroll to position [9102, 0]
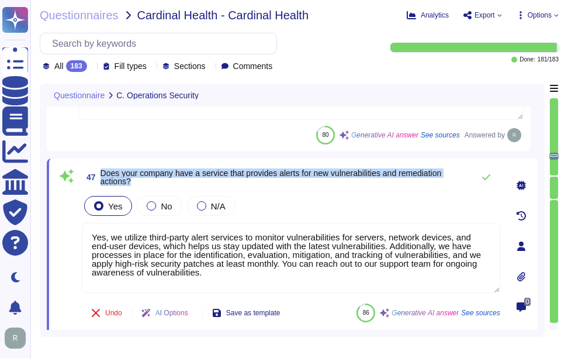
drag, startPoint x: 101, startPoint y: 171, endPoint x: 144, endPoint y: 181, distance: 44.5
click at [144, 181] on span "Does your company have a service that provides alerts for new vulnerabilities a…" at bounding box center [284, 177] width 367 height 16
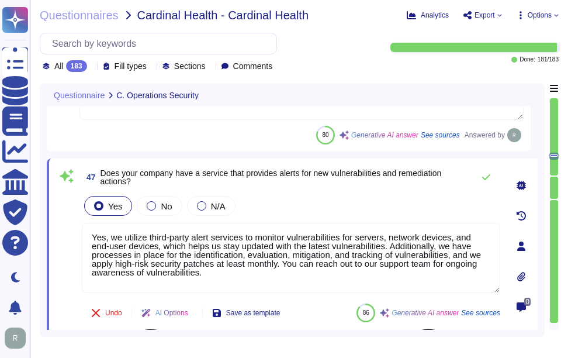
click at [226, 271] on textarea "Yes, we utilize third-party alert services to monitor vulnerabilities for serve…" at bounding box center [291, 258] width 419 height 70
paste textarea
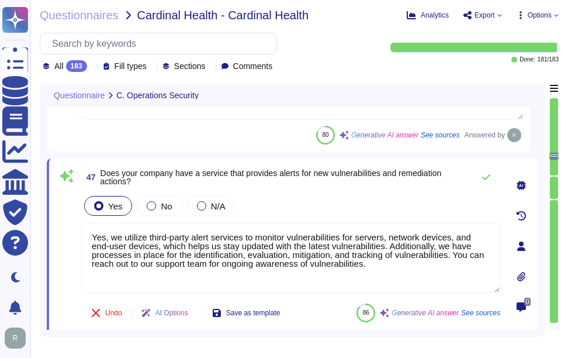
type textarea "Yes, we utilize third-party alert services to monitor vulnerabilities for serve…"
click at [416, 187] on div "47 Does your company have a service that provides alerts for new vulnerabilitie…" at bounding box center [291, 176] width 419 height 23
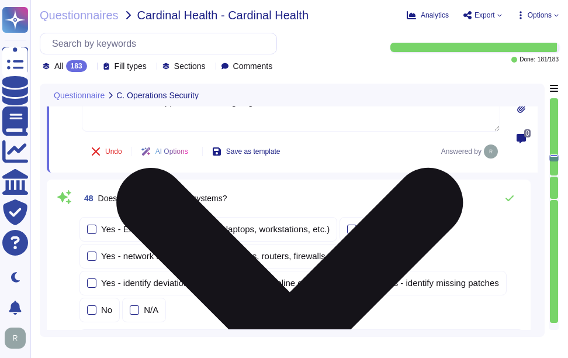
scroll to position [9277, 0]
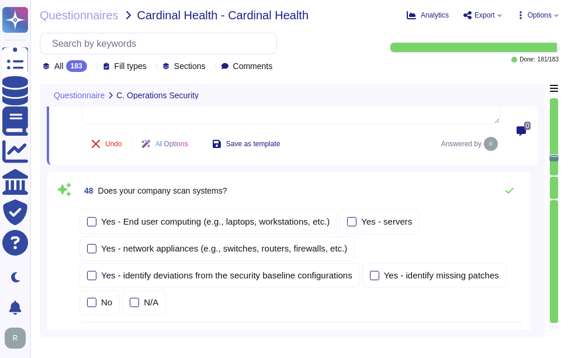
type textarea "Our company has a comprehensive Logging and Monitoring program that includes co…"
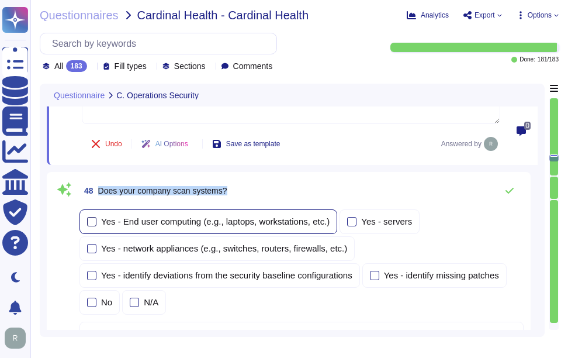
drag, startPoint x: 98, startPoint y: 175, endPoint x: 305, endPoint y: 192, distance: 207.6
click at [305, 190] on div "48 Does your company scan systems? Yes - End user computing (e.g., laptops, wor…" at bounding box center [289, 298] width 470 height 238
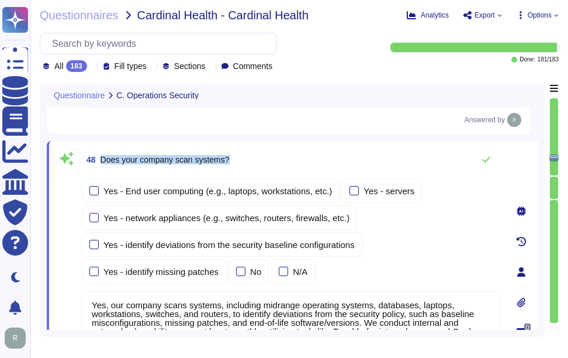
drag, startPoint x: 101, startPoint y: 157, endPoint x: 293, endPoint y: 160, distance: 192.9
click at [293, 160] on div "48 Does your company scan systems?" at bounding box center [291, 159] width 419 height 23
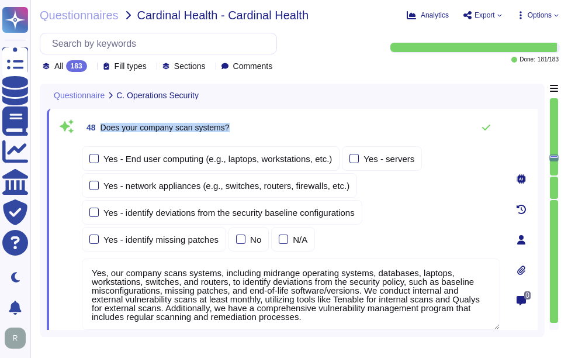
scroll to position [9336, 0]
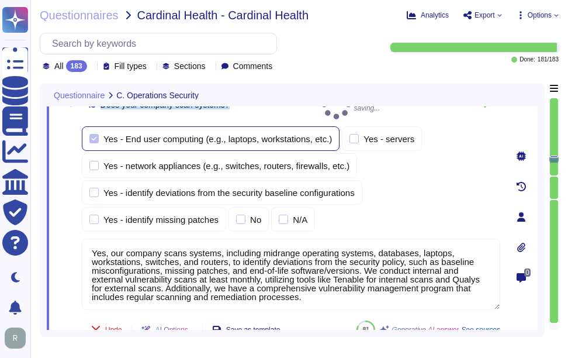
click at [96, 134] on div at bounding box center [93, 138] width 9 height 9
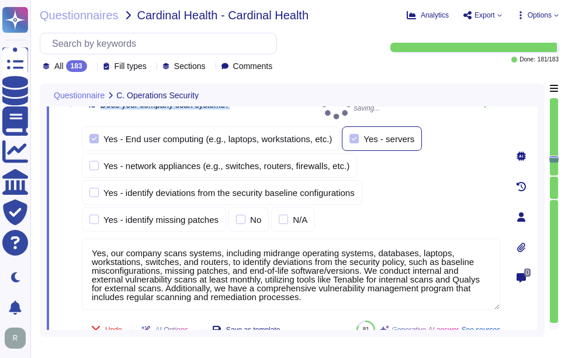
click at [354, 134] on label "Yes - servers" at bounding box center [382, 138] width 65 height 9
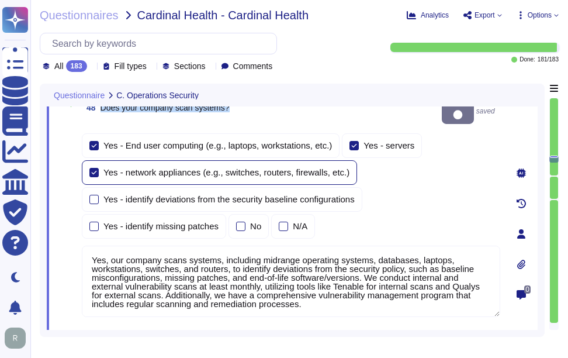
click at [91, 168] on div at bounding box center [93, 172] width 9 height 9
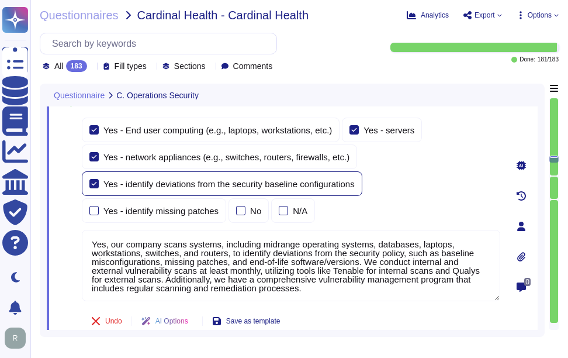
click at [96, 182] on div at bounding box center [93, 183] width 9 height 9
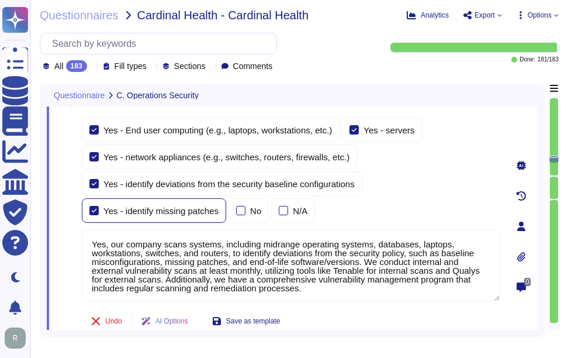
click at [90, 211] on div at bounding box center [93, 210] width 9 height 9
click at [230, 250] on textarea "Yes, our company scans systems, including midrange operating systems, databases…" at bounding box center [291, 265] width 419 height 71
click at [402, 192] on div "Yes - End user computing (e.g., laptops, workstations, etc.) Yes - servers Yes …" at bounding box center [291, 169] width 419 height 105
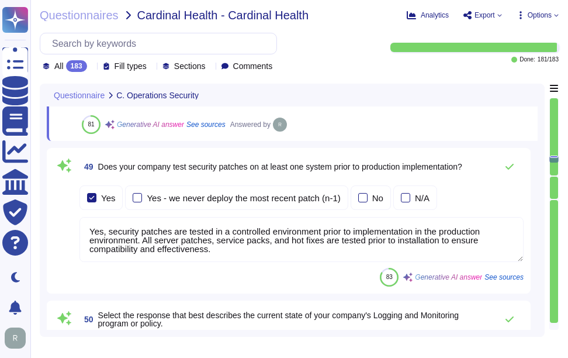
scroll to position [9569, 0]
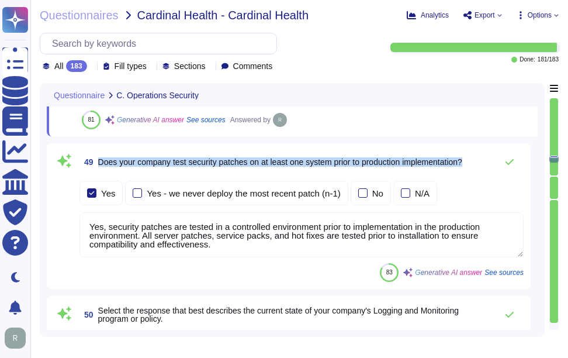
drag, startPoint x: 99, startPoint y: 161, endPoint x: 494, endPoint y: 156, distance: 395.1
click at [494, 156] on div "49 Does your company test security patches on at least one system prior to prod…" at bounding box center [301, 161] width 444 height 23
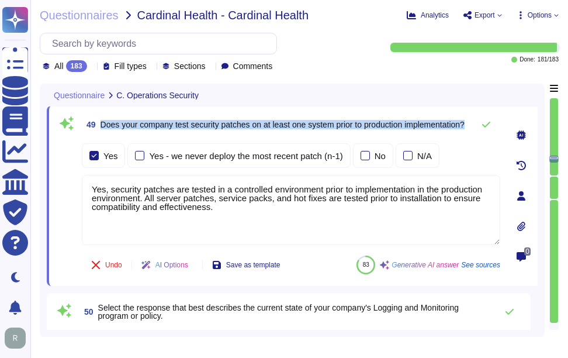
drag, startPoint x: 101, startPoint y: 119, endPoint x: 181, endPoint y: 130, distance: 80.8
click at [181, 129] on span "Does your company test security patches on at least one system prior to product…" at bounding box center [283, 124] width 364 height 8
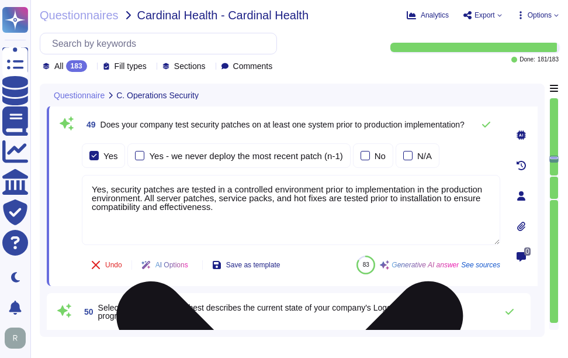
drag, startPoint x: 227, startPoint y: 209, endPoint x: 86, endPoint y: 178, distance: 144.8
click at [84, 178] on textarea "Yes, security patches are tested in a controlled environment prior to implement…" at bounding box center [291, 210] width 419 height 70
paste textarea "Additionally, security updates for servers, network devices, and workstations a…"
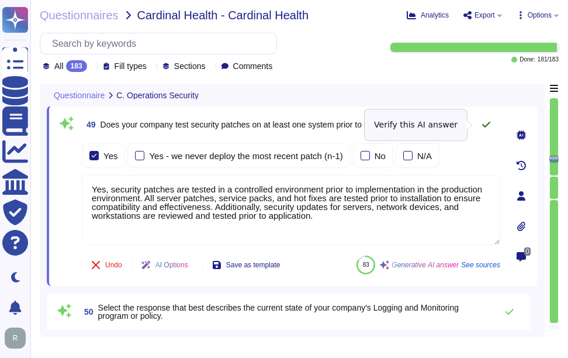
type textarea "Yes, security patches are tested in a controlled environment prior to implement…"
click at [489, 124] on icon at bounding box center [486, 124] width 9 height 9
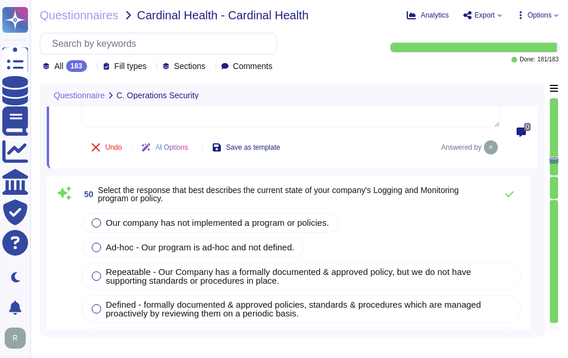
type textarea "Yes, our company logs events to enable detection and audit of suspicious or abn…"
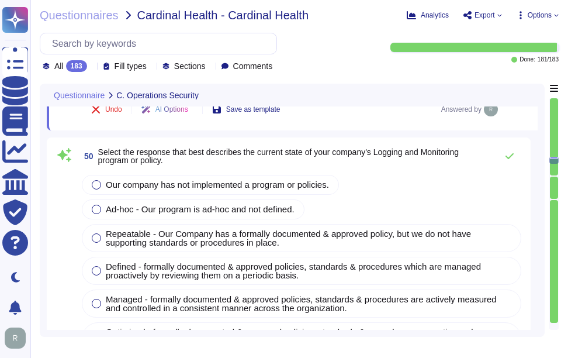
scroll to position [9745, 0]
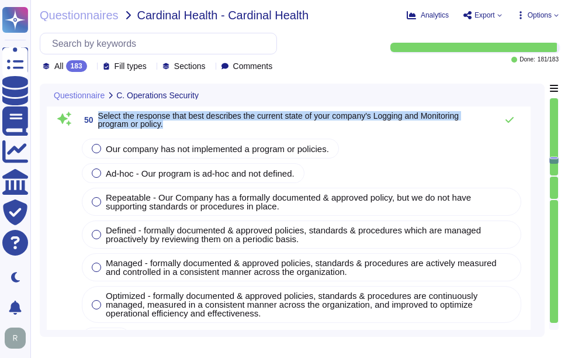
drag, startPoint x: 99, startPoint y: 115, endPoint x: 176, endPoint y: 123, distance: 77.6
click at [176, 123] on span "Select the response that best describes the current state of your company's Log…" at bounding box center [294, 120] width 393 height 16
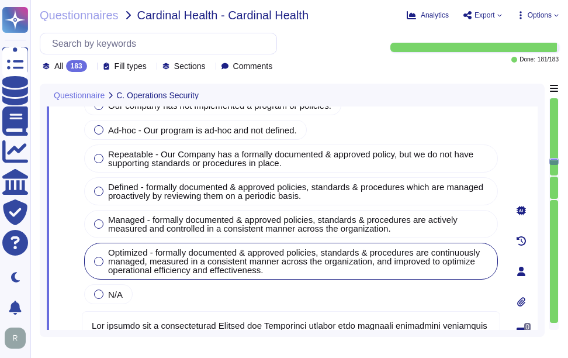
scroll to position [9716, 0]
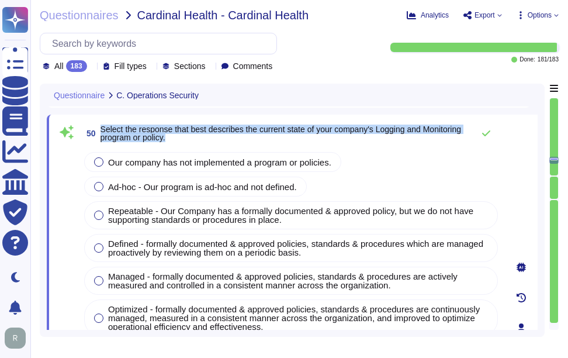
drag, startPoint x: 101, startPoint y: 127, endPoint x: 231, endPoint y: 140, distance: 131.6
click at [231, 140] on span "Select the response that best describes the current state of your company's Log…" at bounding box center [284, 133] width 367 height 16
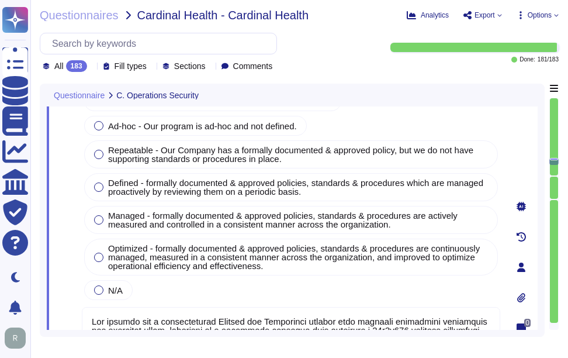
scroll to position [9775, 0]
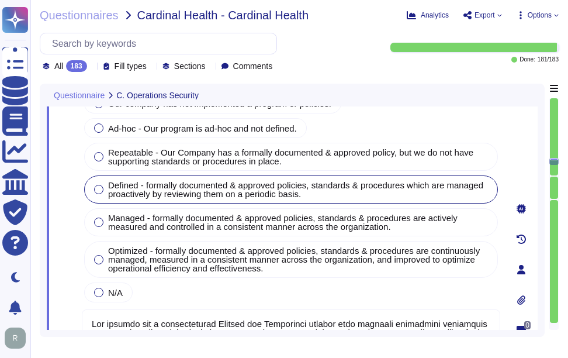
click at [99, 191] on div at bounding box center [98, 189] width 9 height 9
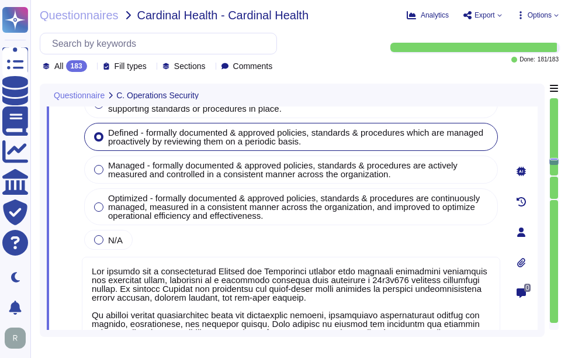
scroll to position [9891, 0]
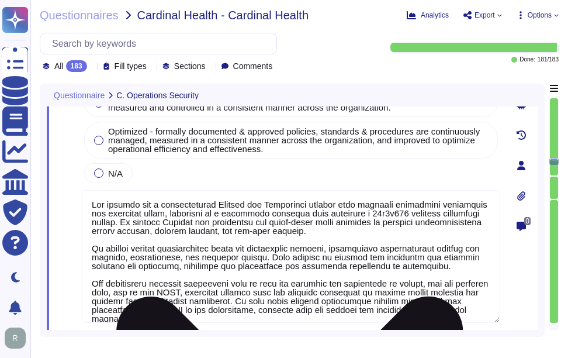
click at [256, 272] on textarea at bounding box center [291, 256] width 419 height 133
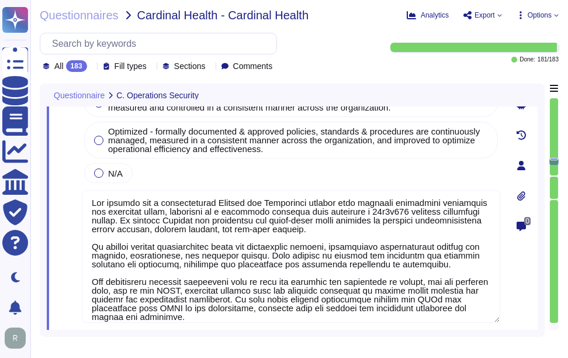
click at [413, 182] on div "Our company has not implemented a program or policies. Ad-hoc - Our program is …" at bounding box center [291, 78] width 419 height 213
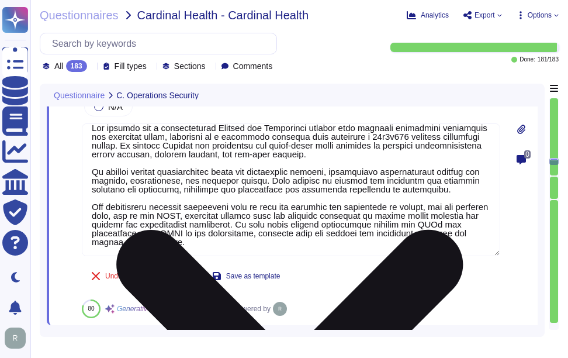
scroll to position [10008, 0]
type textarea "Yes, our company retains system event and audit logs. Audit logs are retained f…"
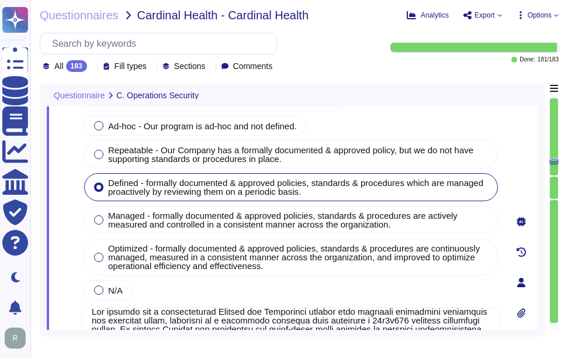
type textarea "Yes, our company scans systems, including midrange operating systems, databases…"
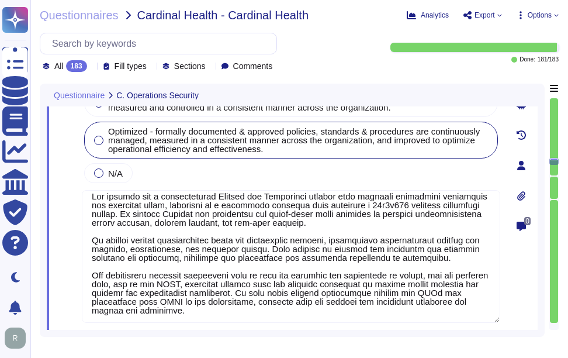
scroll to position [10, 0]
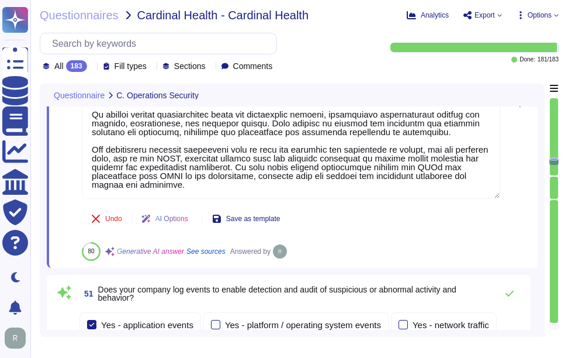
type textarea "Yes, our company retains system event and audit logs. Audit logs are retained f…"
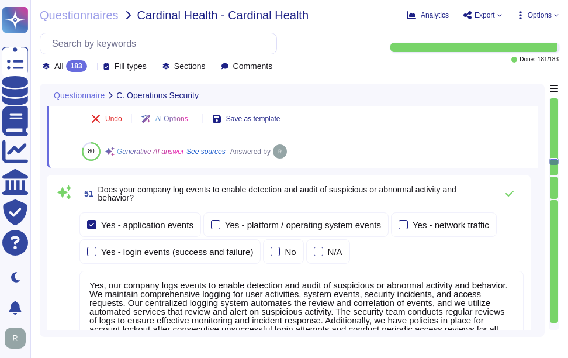
scroll to position [10125, 0]
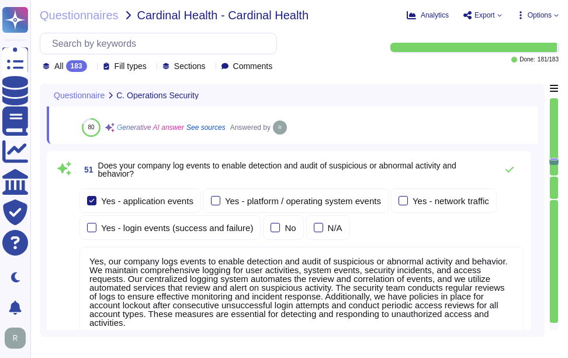
type textarea "Yes, security audit logs are centralized using a logging system that automates …"
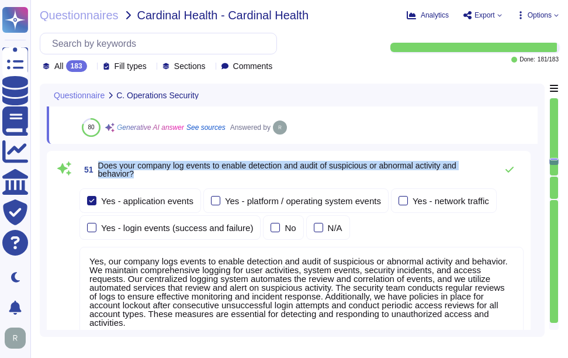
drag, startPoint x: 98, startPoint y: 164, endPoint x: 143, endPoint y: 172, distance: 45.3
click at [143, 172] on span "Does your company log events to enable detection and audit of suspicious or abn…" at bounding box center [294, 169] width 393 height 16
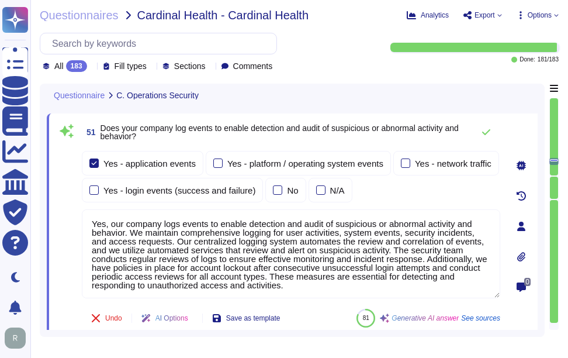
scroll to position [1, 0]
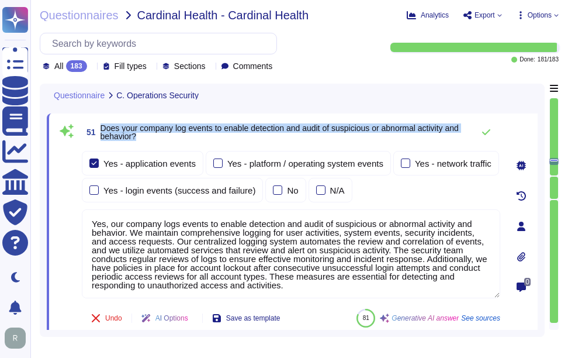
drag, startPoint x: 102, startPoint y: 125, endPoint x: 157, endPoint y: 140, distance: 57.6
click at [157, 140] on span "51 Does your company log events to enable detection and audit of suspicious or …" at bounding box center [275, 132] width 386 height 21
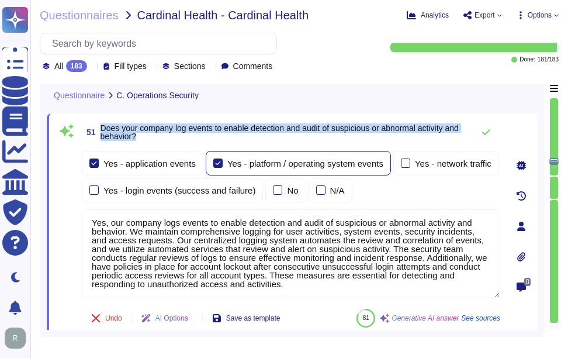
click at [217, 163] on div at bounding box center [217, 162] width 9 height 9
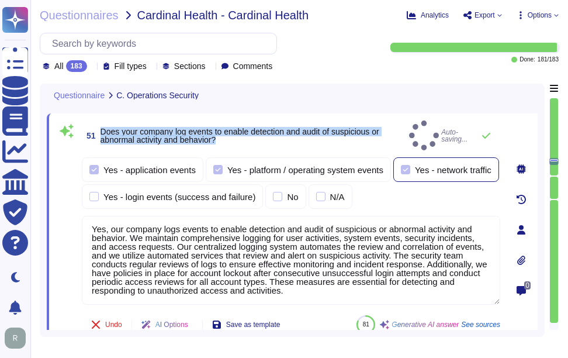
click at [407, 168] on div "Yes - network traffic" at bounding box center [446, 169] width 106 height 25
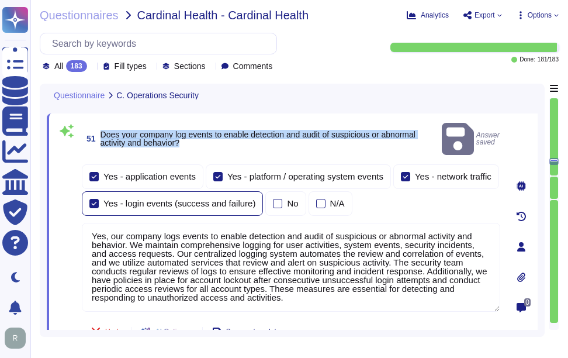
click at [93, 199] on div at bounding box center [93, 203] width 9 height 9
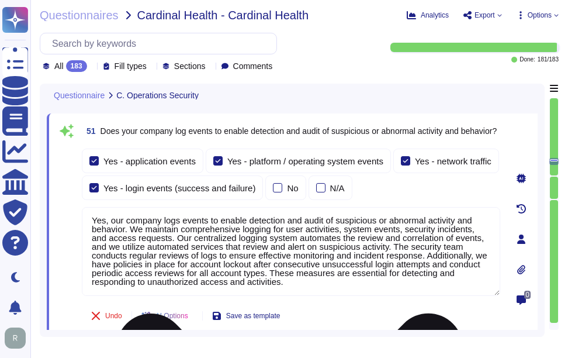
click at [261, 250] on textarea "Yes, our company logs events to enable detection and audit of suspicious or abn…" at bounding box center [291, 251] width 419 height 89
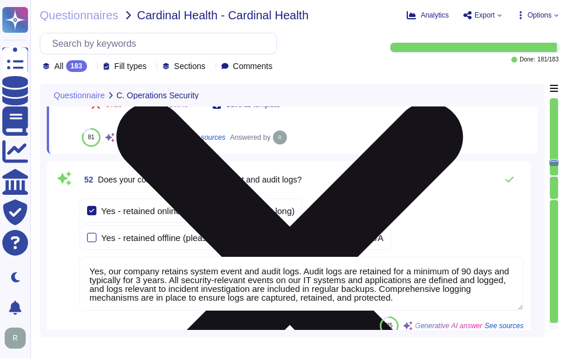
scroll to position [10359, 0]
type textarea "Yes, we establish thresholds for acceptable service performance and availabilit…"
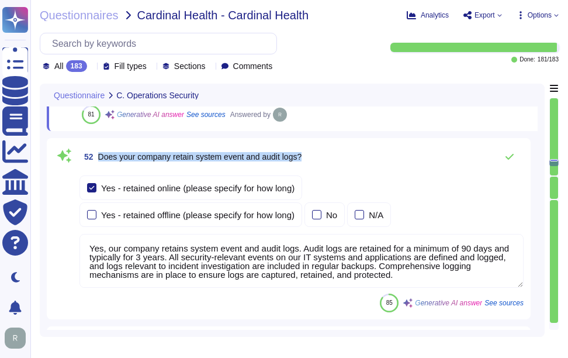
drag, startPoint x: 101, startPoint y: 156, endPoint x: 328, endPoint y: 157, distance: 228.0
click at [328, 157] on div "52 Does your company retain system event and audit logs?" at bounding box center [301, 156] width 444 height 23
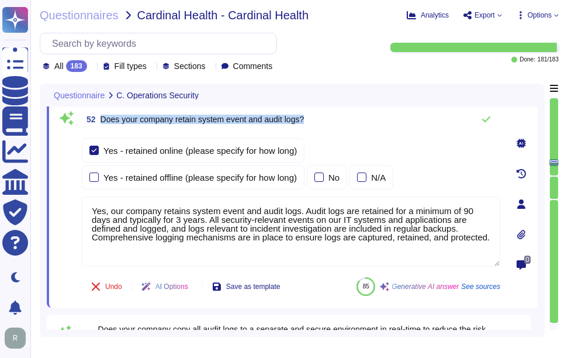
drag, startPoint x: 102, startPoint y: 119, endPoint x: 314, endPoint y: 122, distance: 212.2
click at [314, 122] on div "52 Does your company retain system event and audit logs?" at bounding box center [291, 119] width 419 height 23
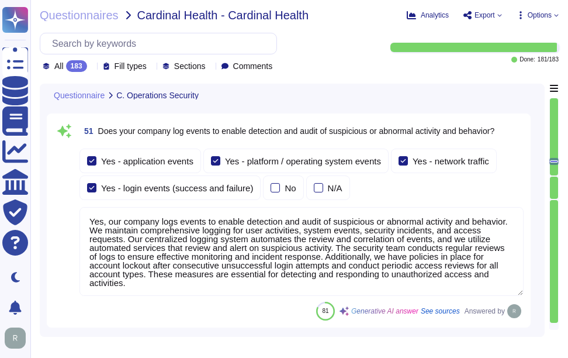
scroll to position [1, 0]
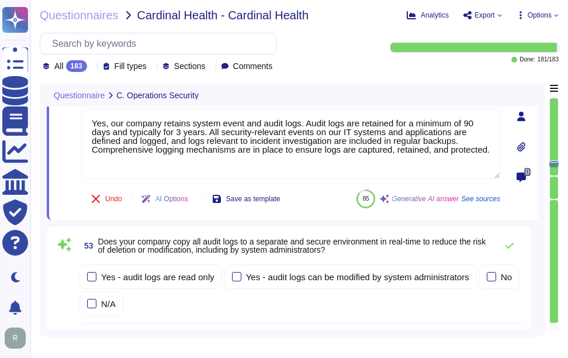
type textarea "Yes, our company performs continuous security monitoring 24x7x365. We operate a…"
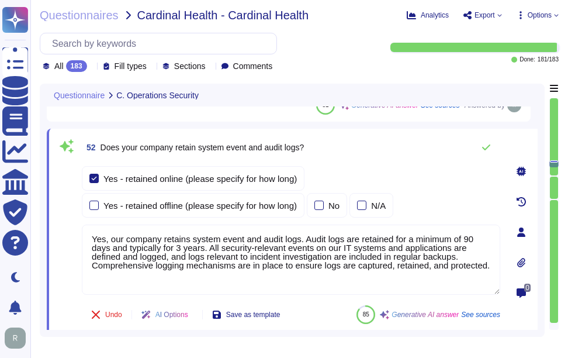
scroll to position [10323, 0]
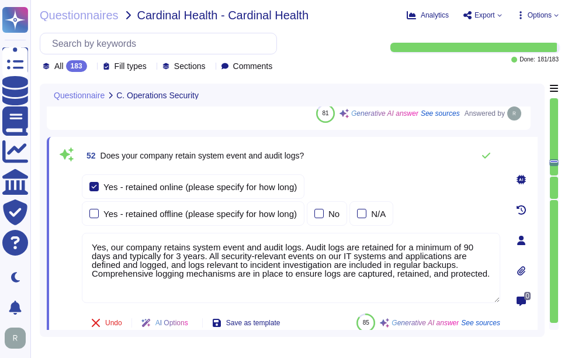
type textarea "Our company has a comprehensive Logging and Monitoring program that includes co…"
drag, startPoint x: 101, startPoint y: 152, endPoint x: 376, endPoint y: 154, distance: 275.3
click at [376, 154] on div "52 Does your company retain system event and audit logs?" at bounding box center [291, 155] width 419 height 23
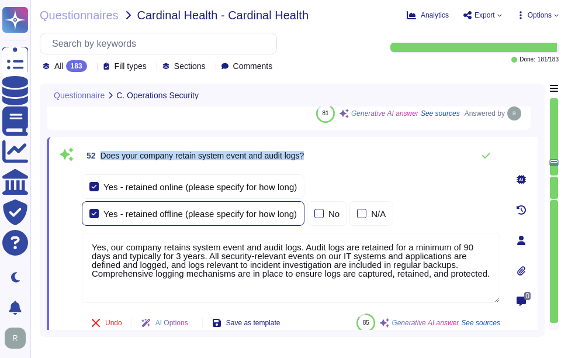
click at [97, 212] on div at bounding box center [93, 213] width 9 height 9
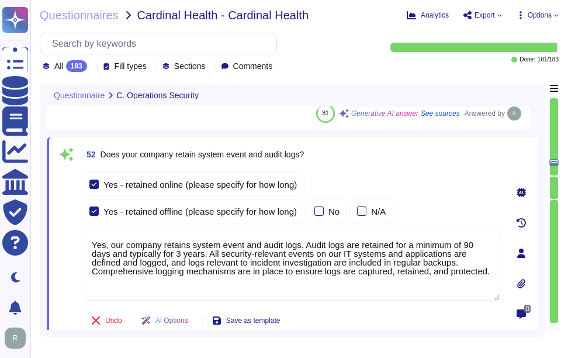
click at [264, 270] on textarea "Yes, our company retains system event and audit logs. Audit logs are retained f…" at bounding box center [291, 265] width 419 height 70
click at [464, 278] on textarea "Yes, our company retains system event and audit logs. Audit logs are retained f…" at bounding box center [291, 265] width 419 height 70
click at [431, 164] on div "52 Does your company retain system event and audit logs?" at bounding box center [291, 154] width 419 height 21
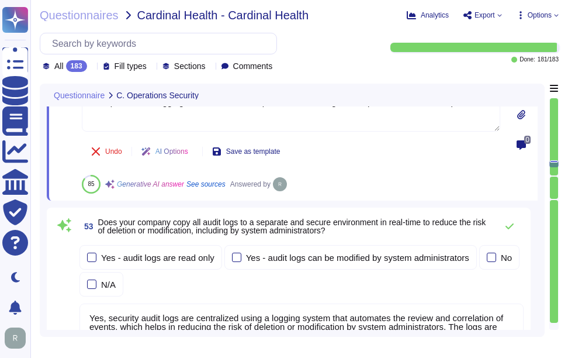
type textarea "Yes, our company performs continuous security monitoring 24x7x365. We operate a…"
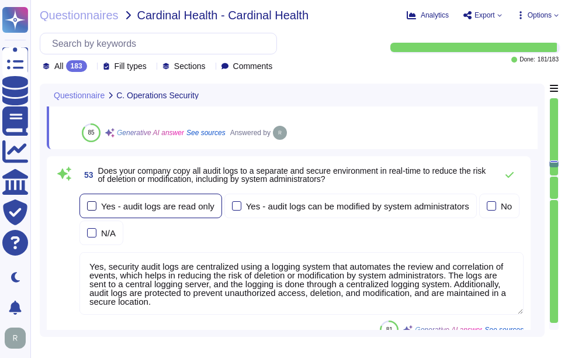
scroll to position [10557, 0]
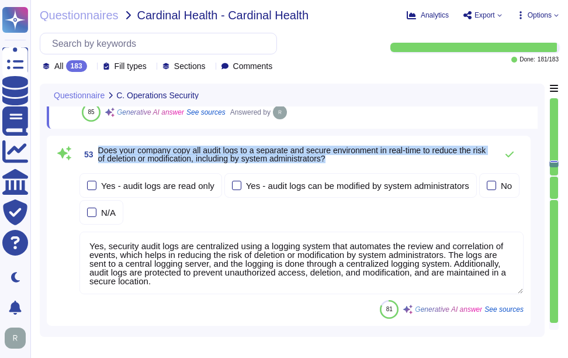
drag, startPoint x: 99, startPoint y: 149, endPoint x: 359, endPoint y: 160, distance: 260.9
click at [359, 160] on span "Does your company copy all audit logs to a separate and secure environment in r…" at bounding box center [294, 154] width 393 height 16
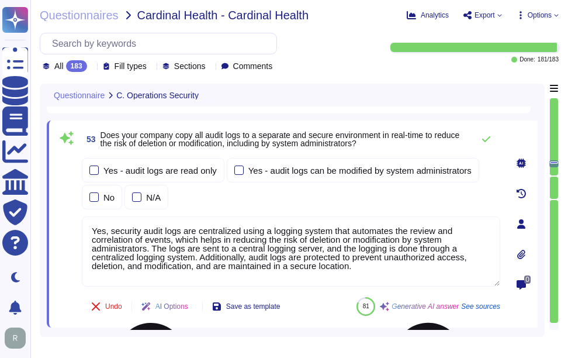
scroll to position [10498, 0]
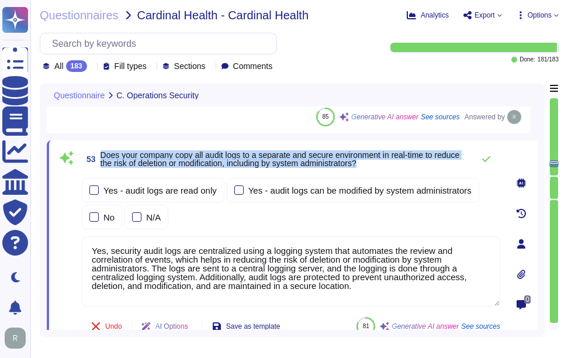
drag, startPoint x: 101, startPoint y: 151, endPoint x: 426, endPoint y: 165, distance: 325.3
click at [426, 165] on span "Does your company copy all audit logs to a separate and secure environment in r…" at bounding box center [284, 159] width 367 height 16
